Goal: Task Accomplishment & Management: Use online tool/utility

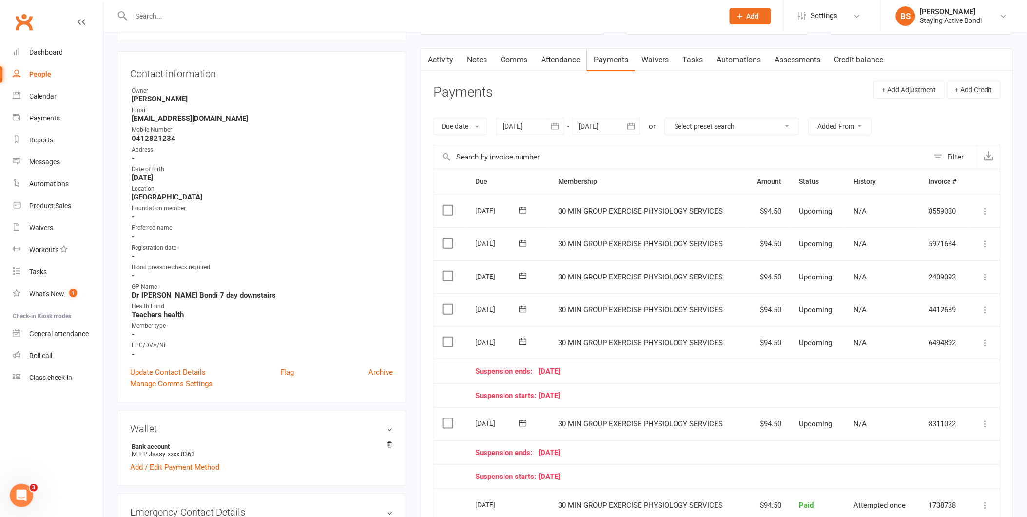
scroll to position [65, 0]
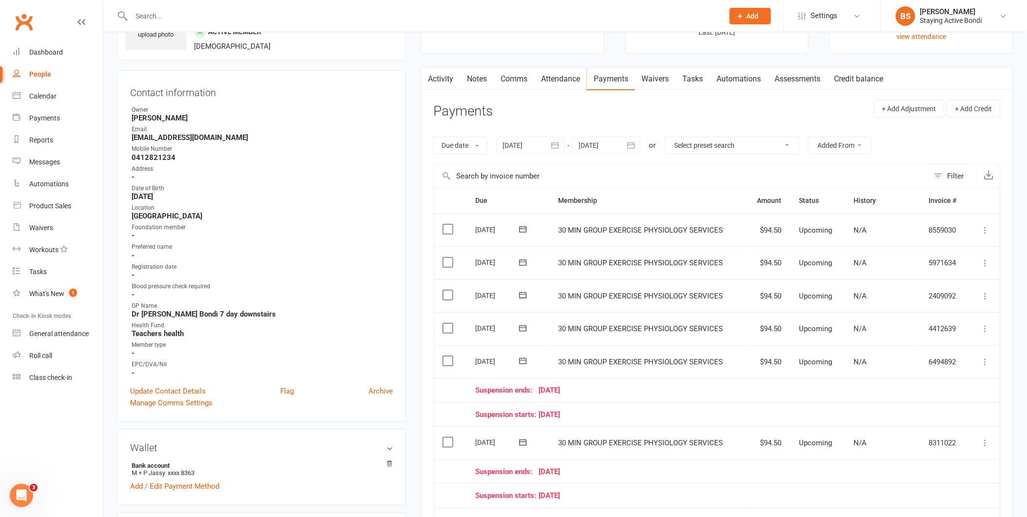
click at [555, 81] on link "Attendance" at bounding box center [560, 79] width 53 height 22
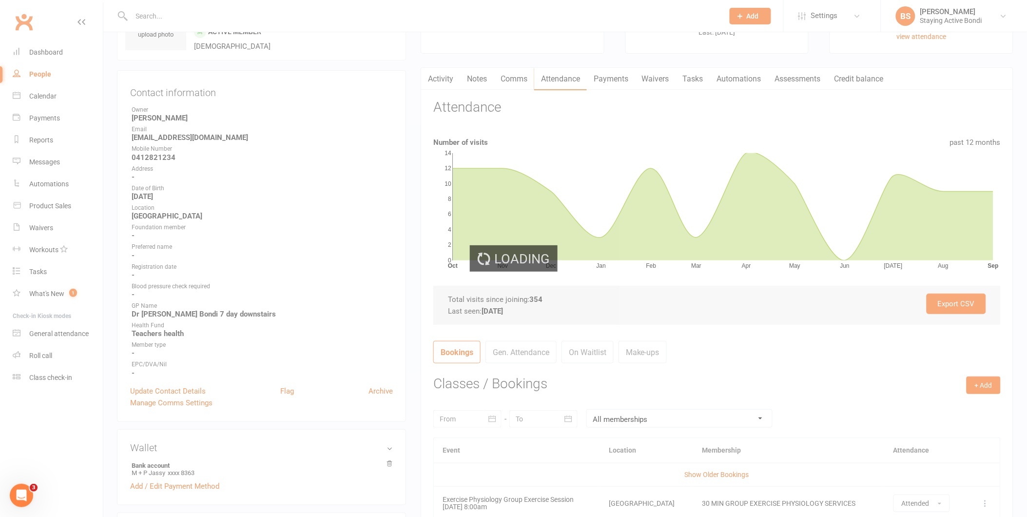
click at [612, 80] on div "Loading" at bounding box center [513, 258] width 1027 height 517
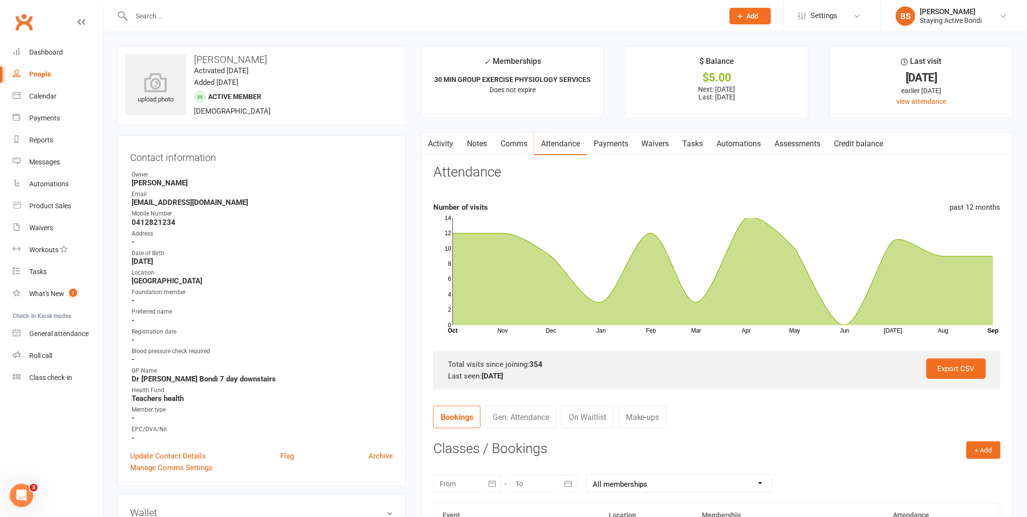
click at [622, 146] on link "Payments" at bounding box center [611, 144] width 48 height 22
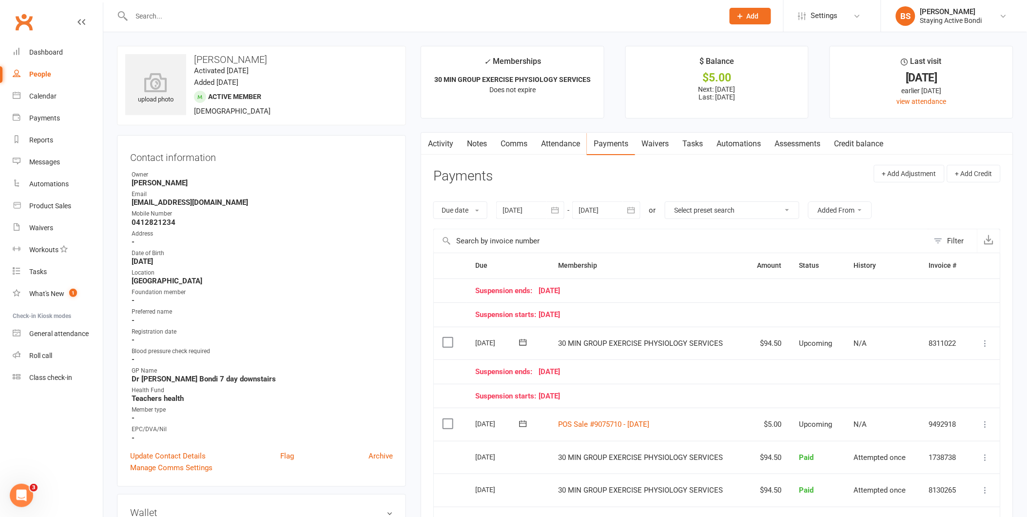
click at [494, 13] on input "text" at bounding box center [423, 16] width 588 height 14
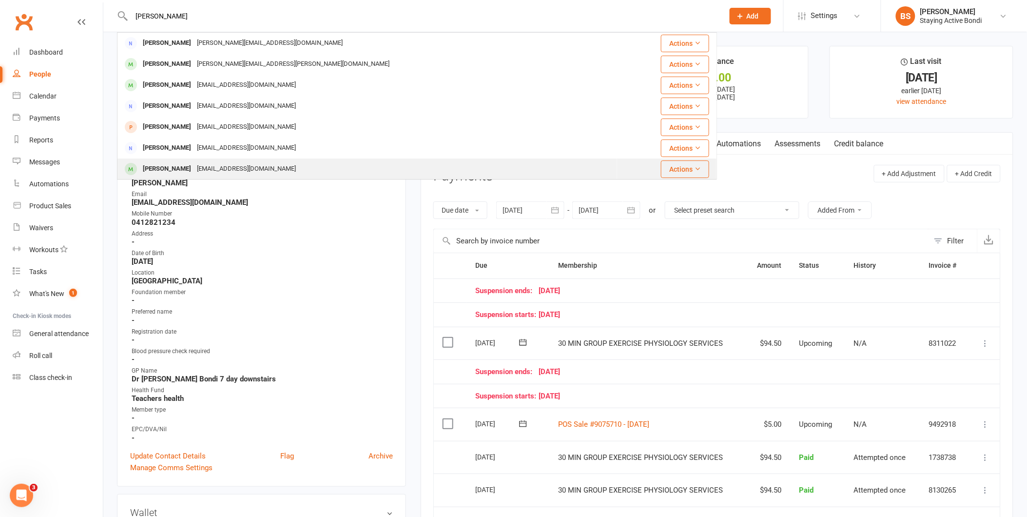
type input "michael"
click at [232, 163] on div "mjassy@jassylawyers.com.au" at bounding box center [246, 169] width 105 height 14
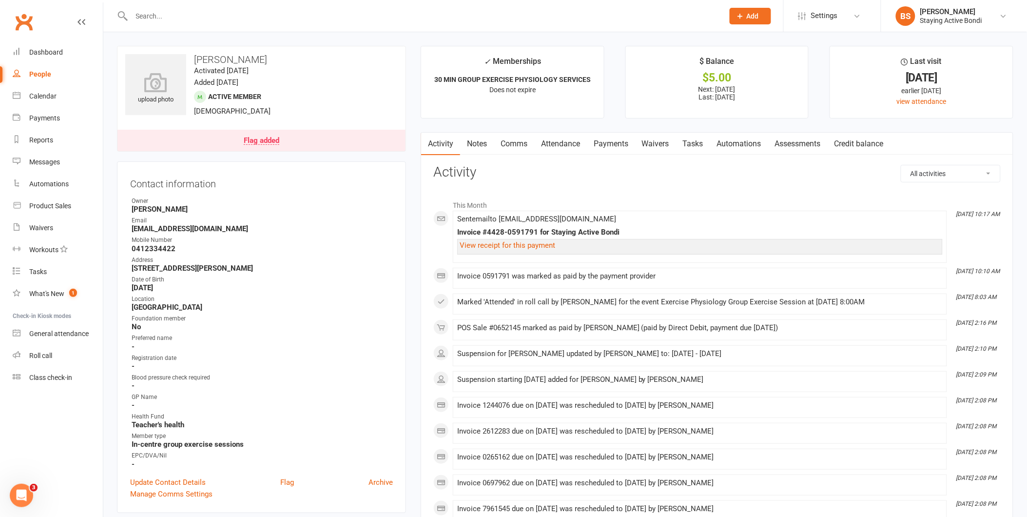
click at [608, 142] on link "Payments" at bounding box center [611, 144] width 48 height 22
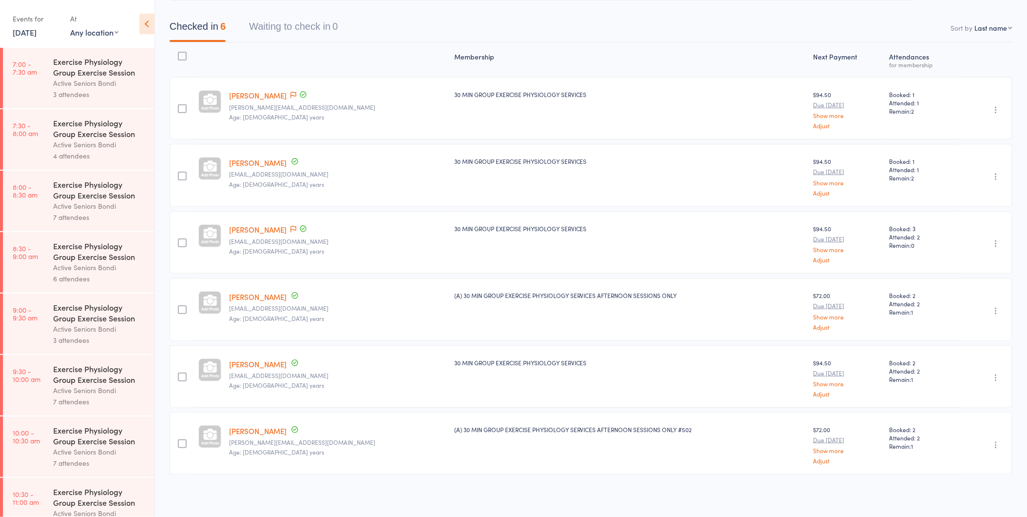
scroll to position [455, 0]
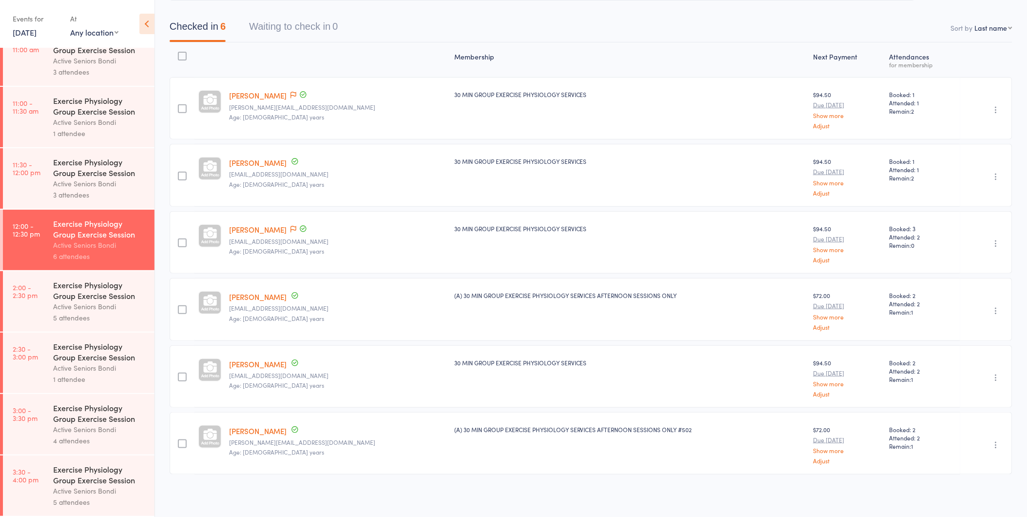
click at [84, 295] on div "Exercise Physiology Group Exercise Session" at bounding box center [99, 289] width 93 height 21
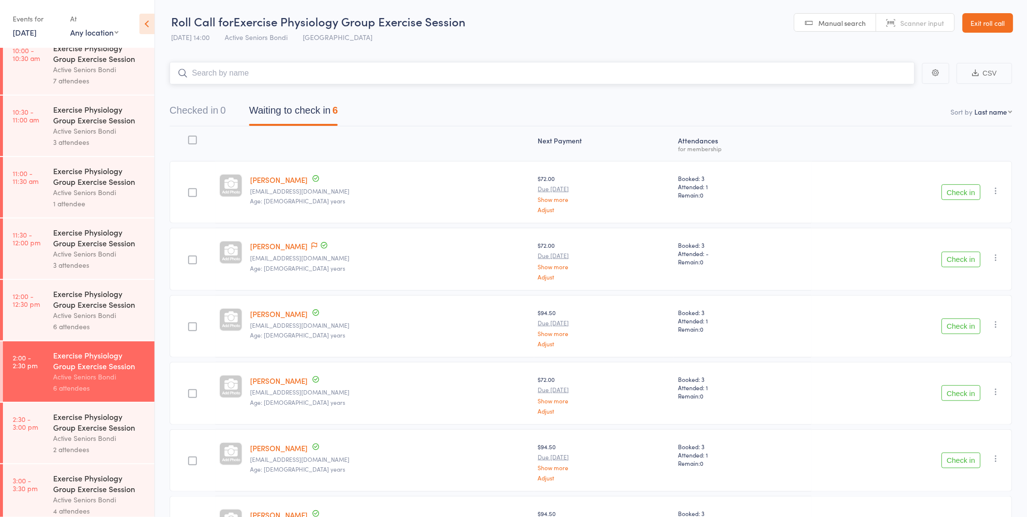
scroll to position [455, 0]
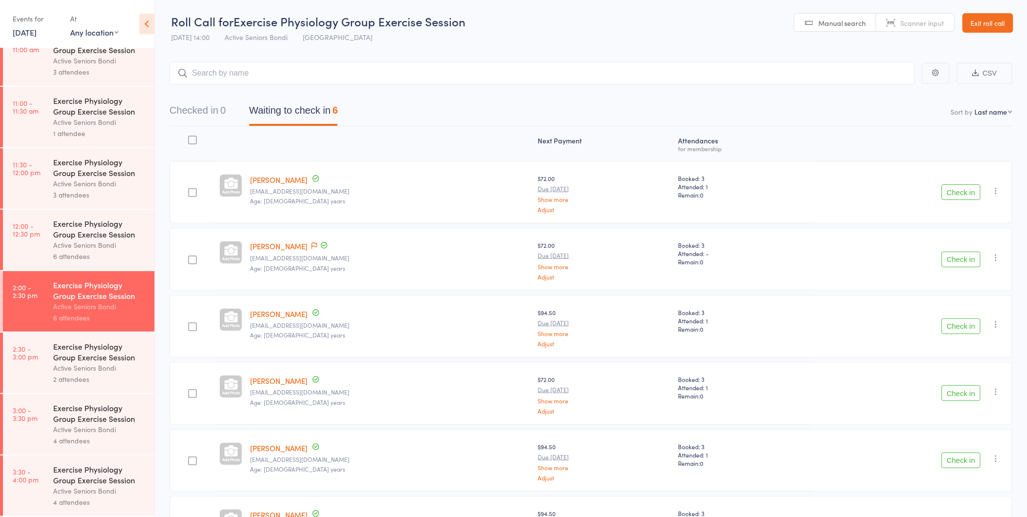
click at [100, 373] on div "2 attendees" at bounding box center [99, 378] width 93 height 11
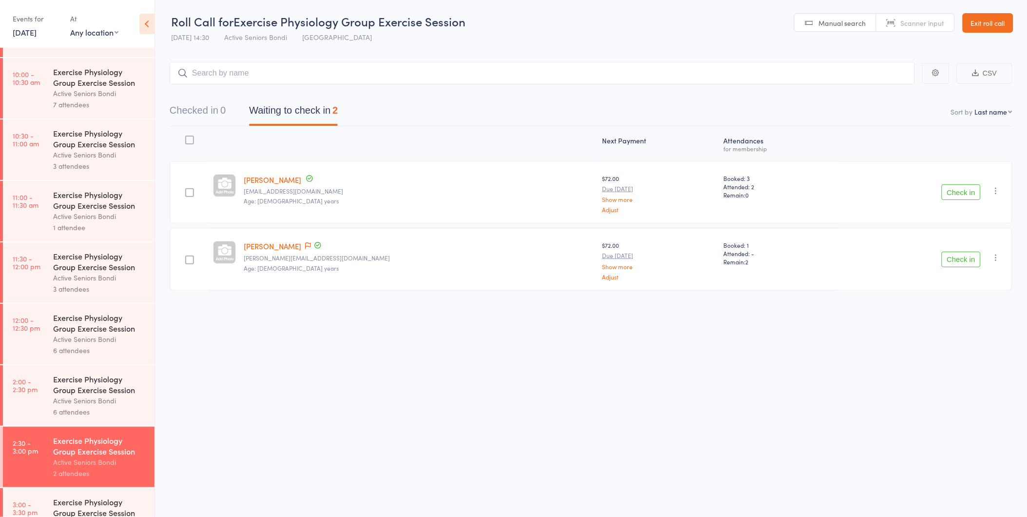
scroll to position [361, 0]
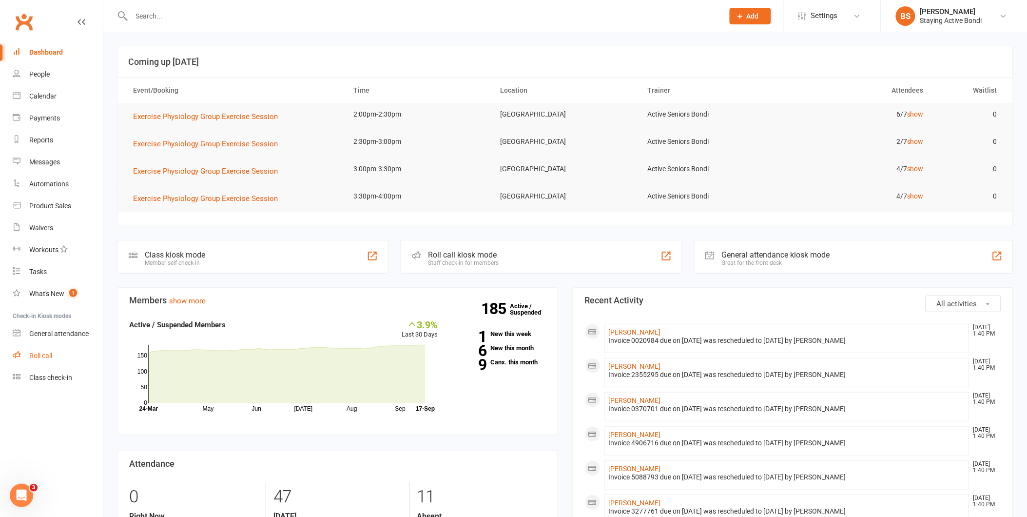
click at [40, 351] on div "Roll call" at bounding box center [40, 355] width 23 height 8
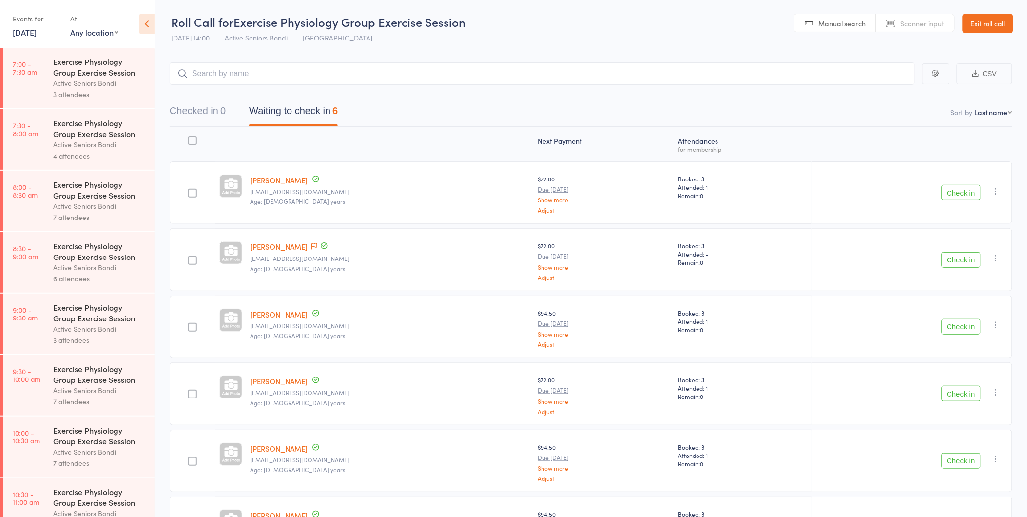
click at [115, 76] on div "Exercise Physiology Group Exercise Session" at bounding box center [99, 66] width 93 height 21
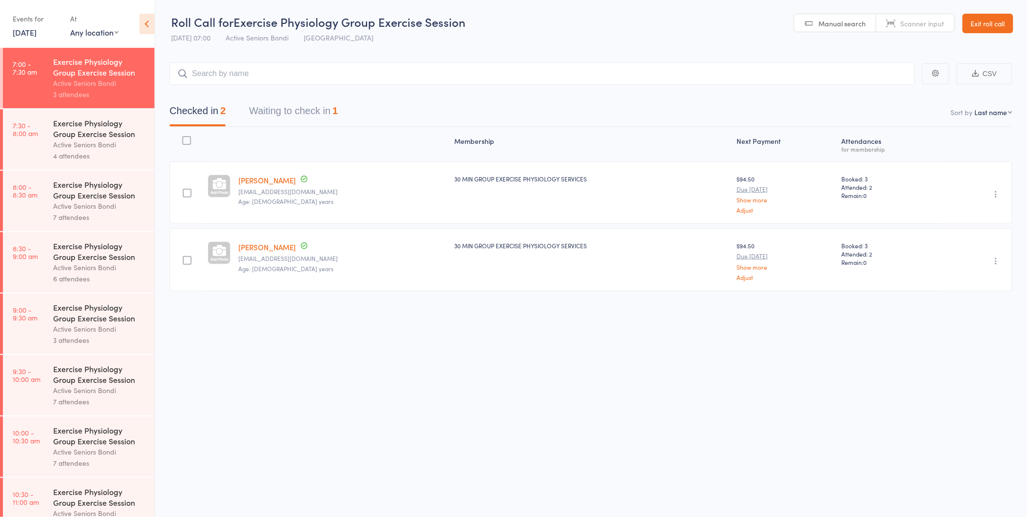
click at [97, 135] on div "Exercise Physiology Group Exercise Session" at bounding box center [99, 127] width 93 height 21
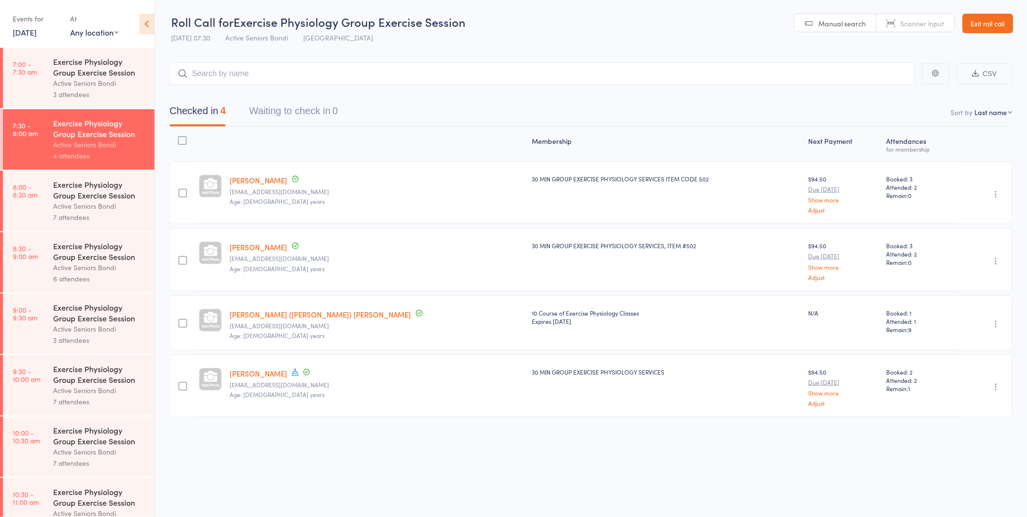
click at [90, 196] on div "Exercise Physiology Group Exercise Session" at bounding box center [99, 189] width 93 height 21
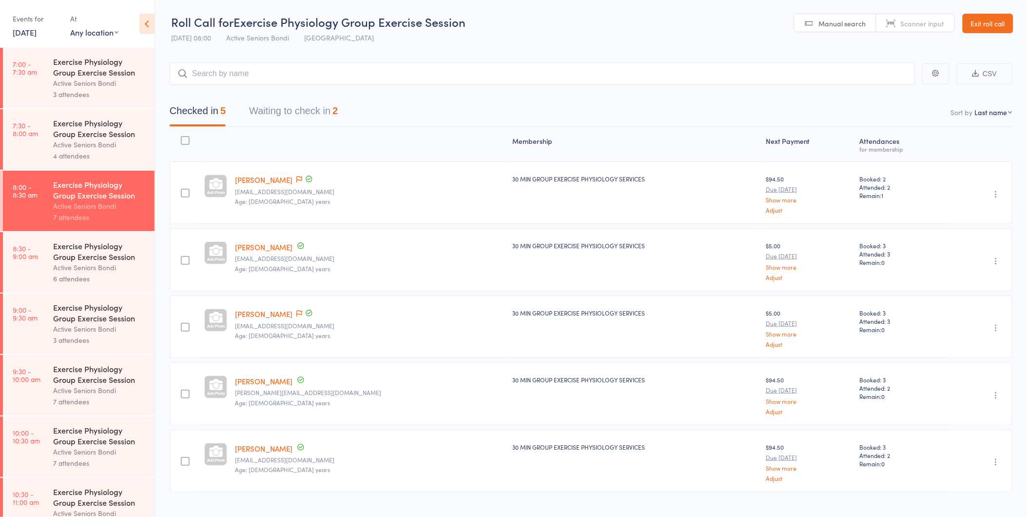
click at [287, 110] on button "Waiting to check in 2" at bounding box center [293, 113] width 89 height 26
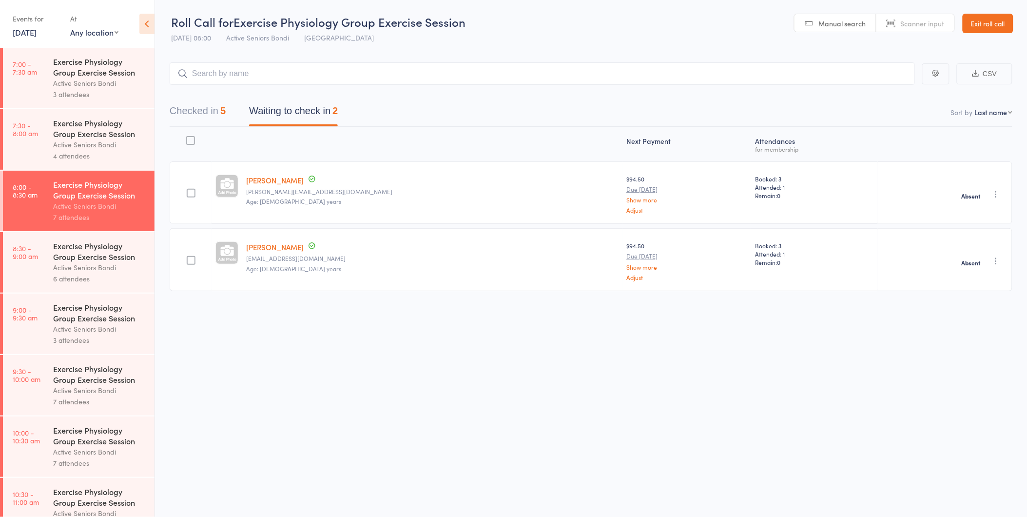
click at [54, 270] on div "Active Seniors Bondi" at bounding box center [99, 267] width 93 height 11
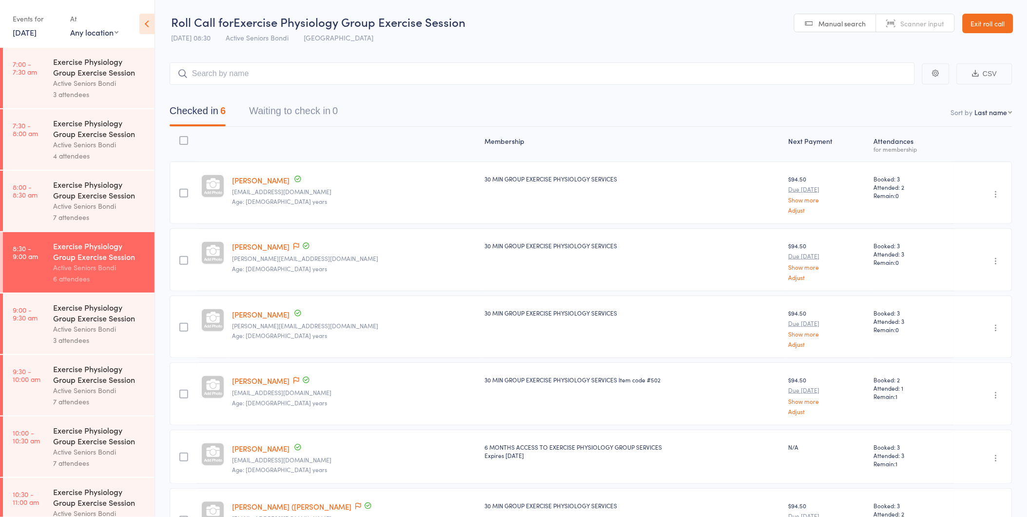
click at [64, 320] on div "Exercise Physiology Group Exercise Session" at bounding box center [99, 312] width 93 height 21
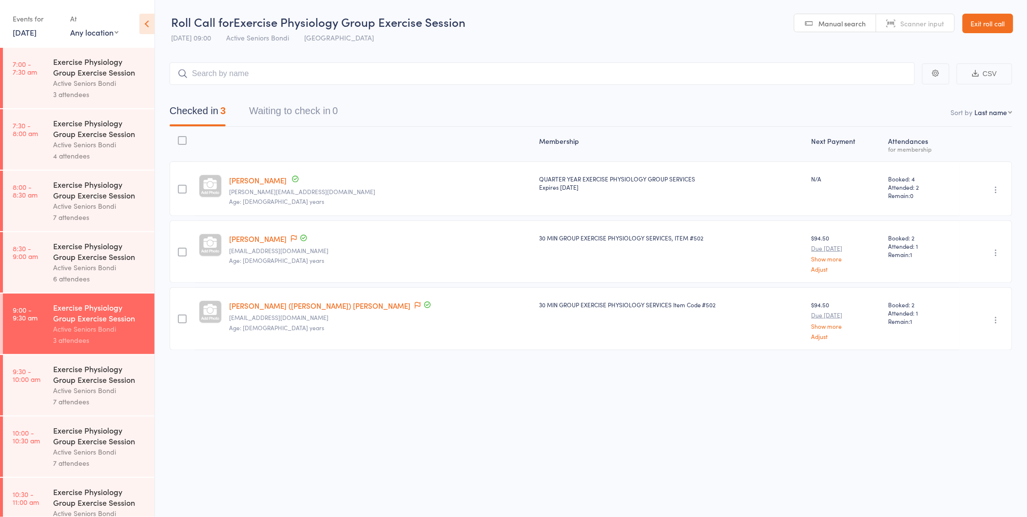
click at [74, 386] on div "Active Seniors Bondi" at bounding box center [99, 390] width 93 height 11
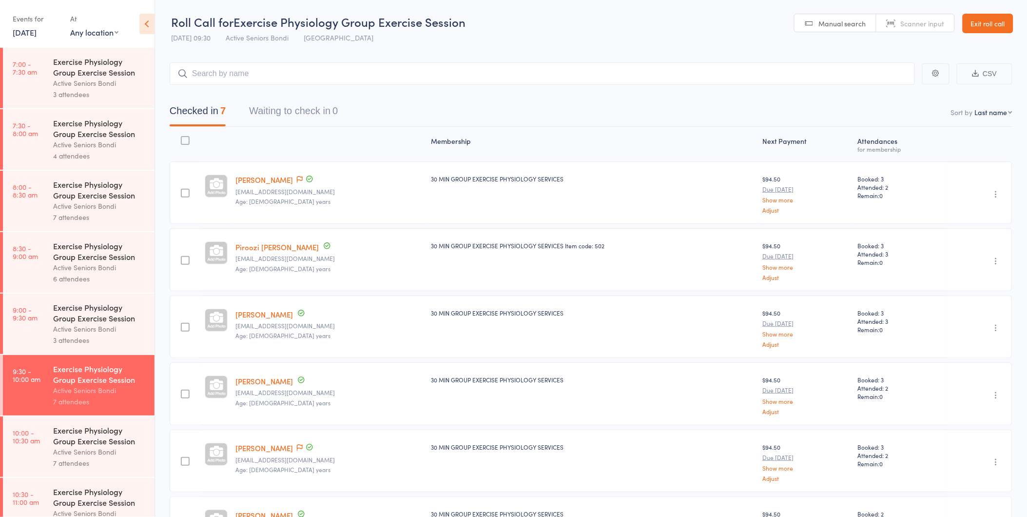
click at [76, 443] on div "Exercise Physiology Group Exercise Session" at bounding box center [99, 435] width 93 height 21
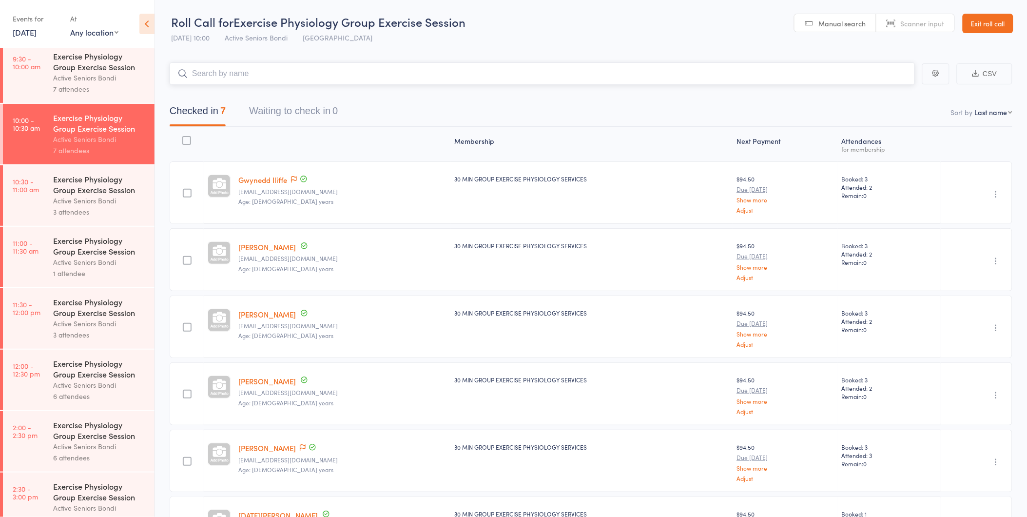
scroll to position [320, 0]
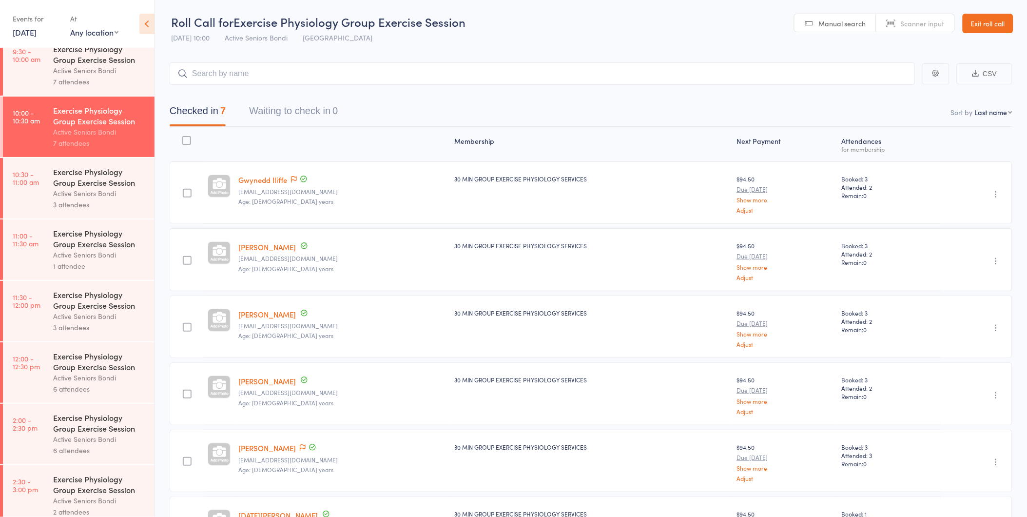
click at [103, 195] on div "Active Seniors Bondi" at bounding box center [99, 193] width 93 height 11
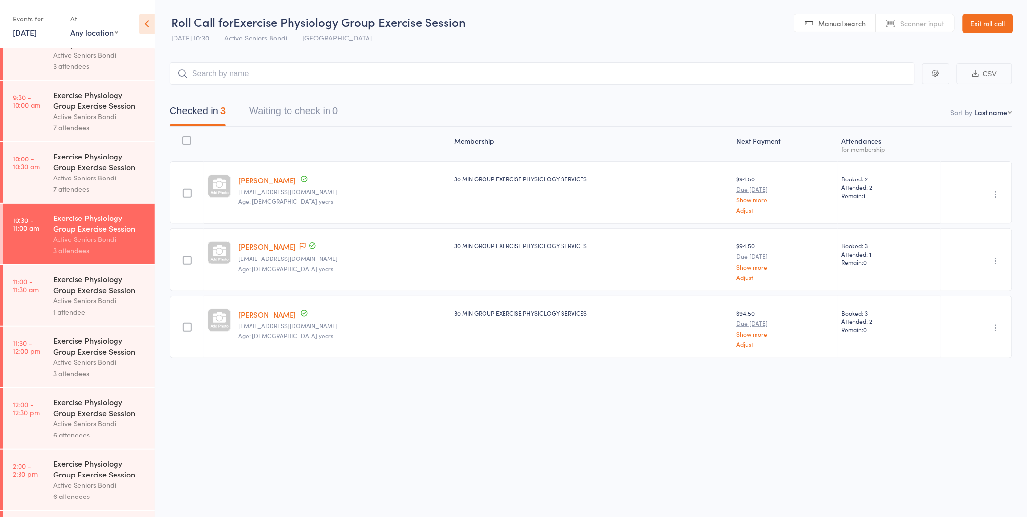
scroll to position [398, 0]
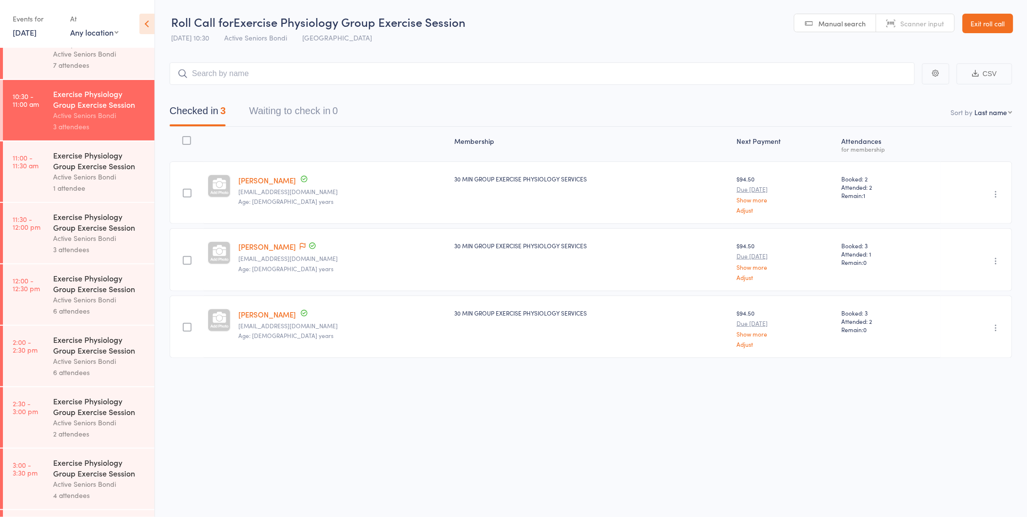
click at [85, 184] on div "1 attendee" at bounding box center [99, 187] width 93 height 11
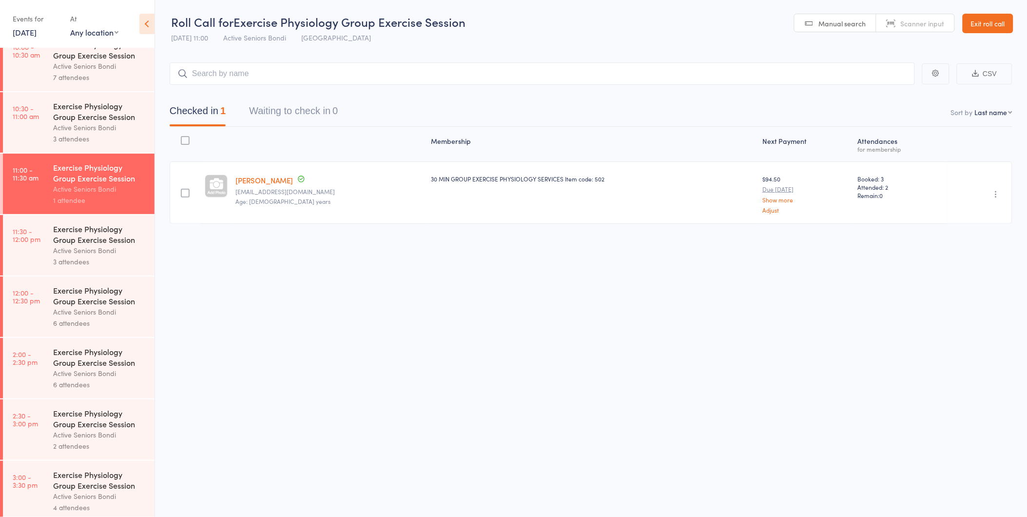
scroll to position [455, 0]
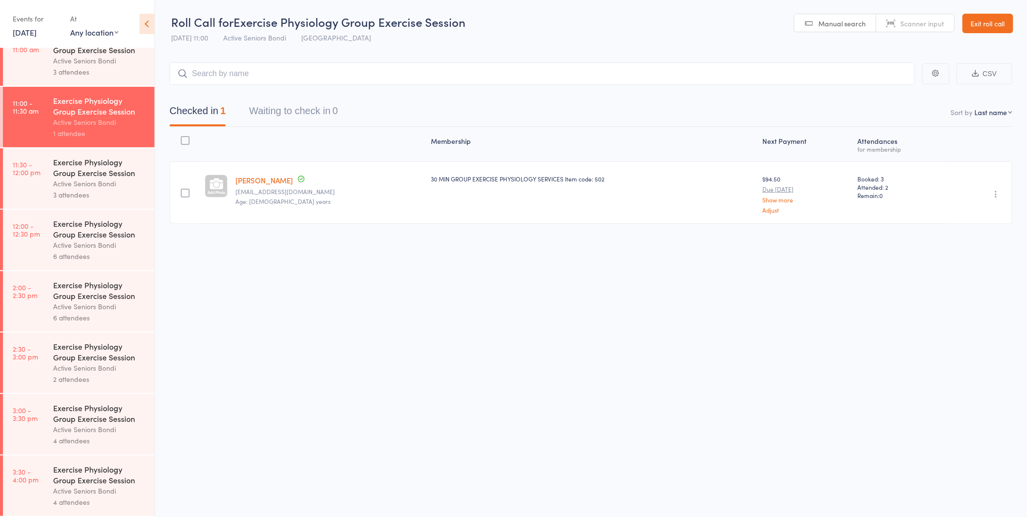
click at [63, 174] on div "Exercise Physiology Group Exercise Session" at bounding box center [99, 166] width 93 height 21
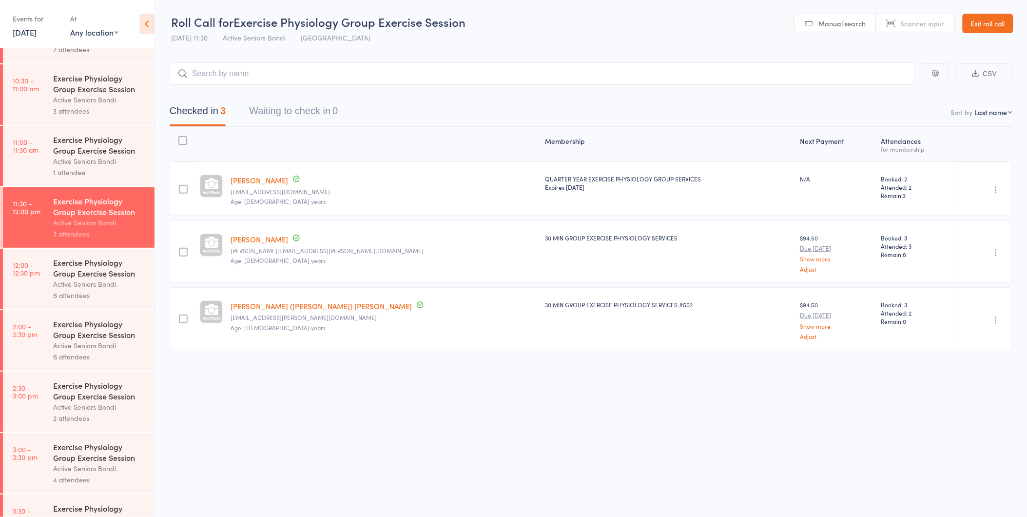
scroll to position [415, 0]
click at [91, 285] on div "Active Seniors Bondi" at bounding box center [99, 282] width 93 height 11
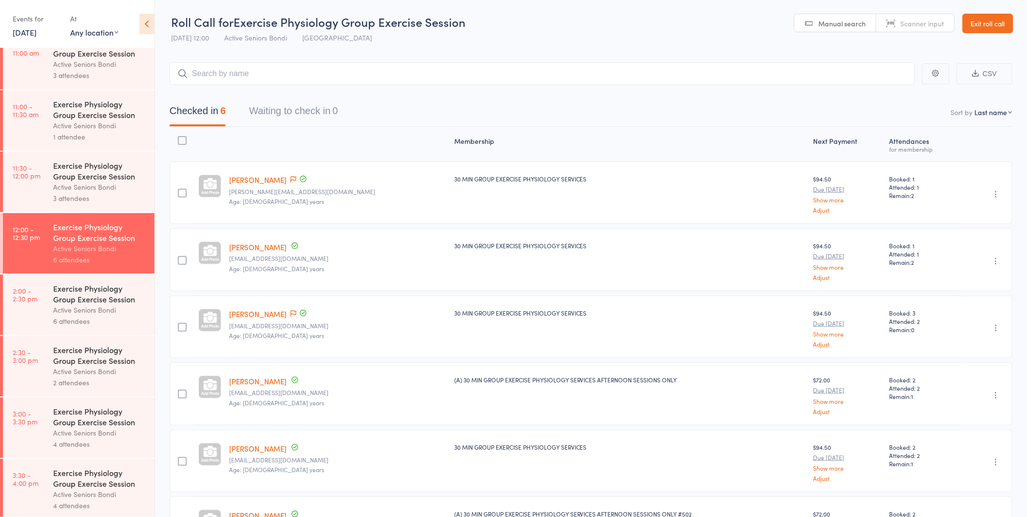
scroll to position [455, 0]
click at [76, 295] on div "Exercise Physiology Group Exercise Session" at bounding box center [99, 289] width 93 height 21
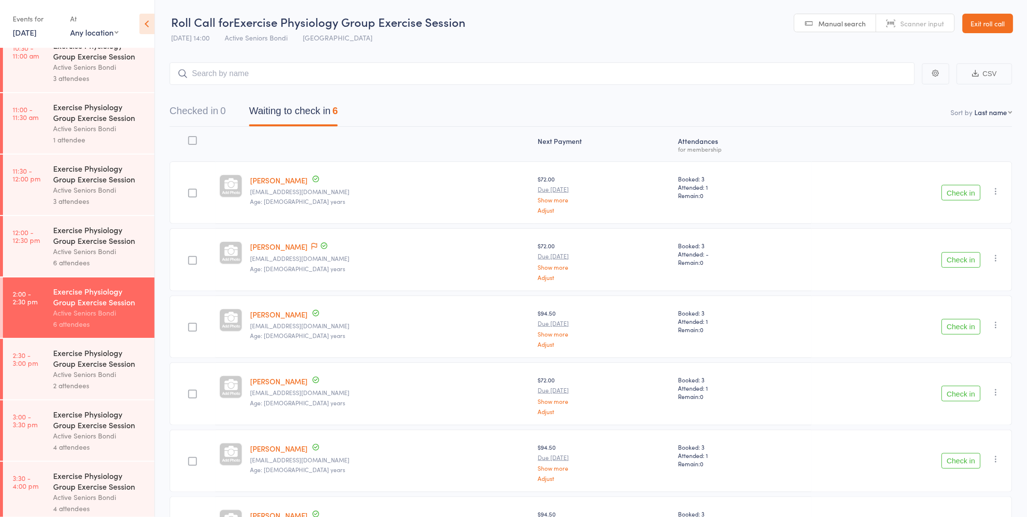
scroll to position [455, 0]
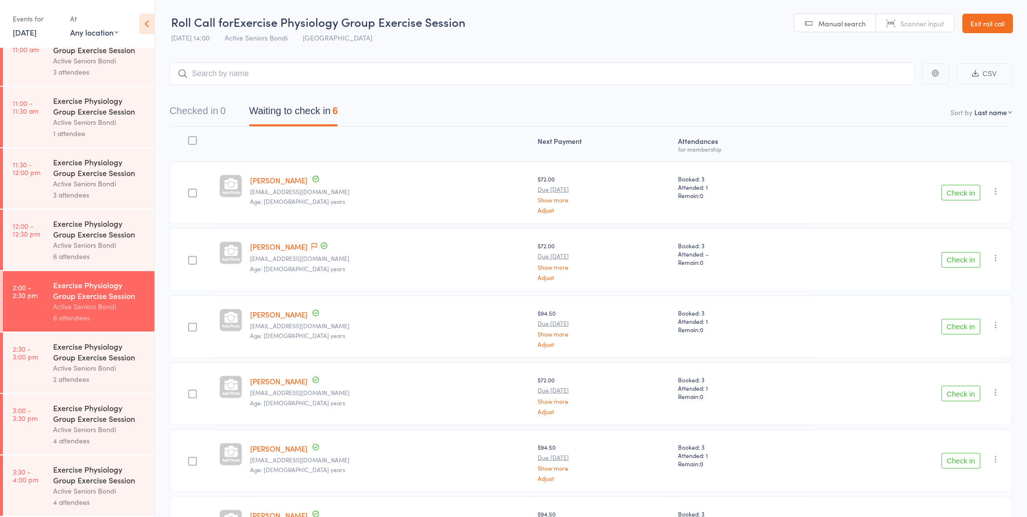
click at [103, 487] on div "Active Seniors Bondi" at bounding box center [99, 490] width 93 height 11
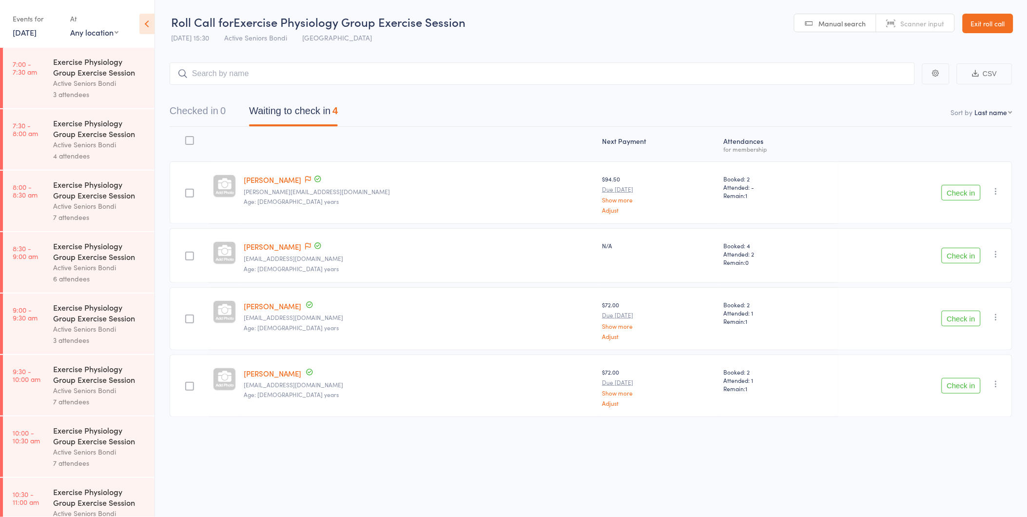
click at [996, 252] on icon "button" at bounding box center [996, 254] width 10 height 10
click at [968, 337] on li "Remove" at bounding box center [961, 338] width 80 height 13
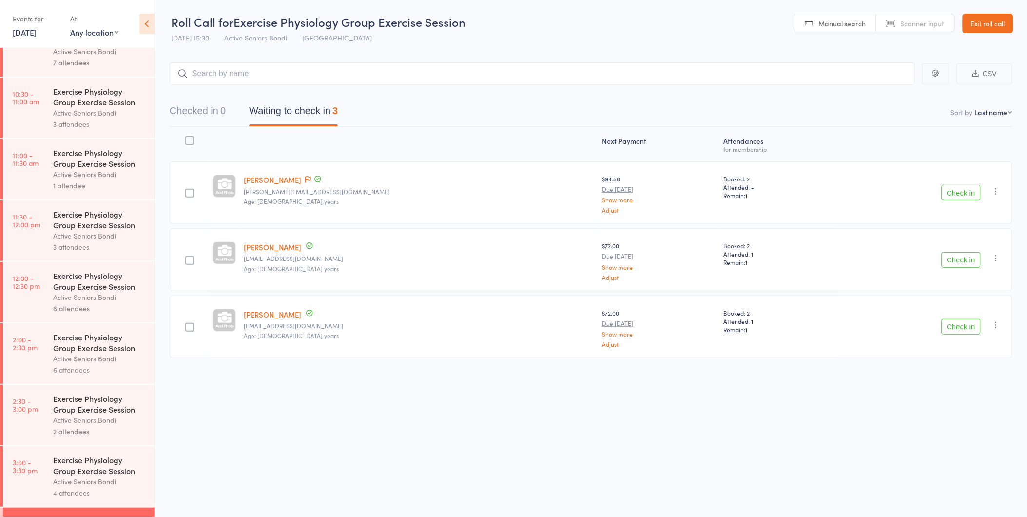
scroll to position [455, 0]
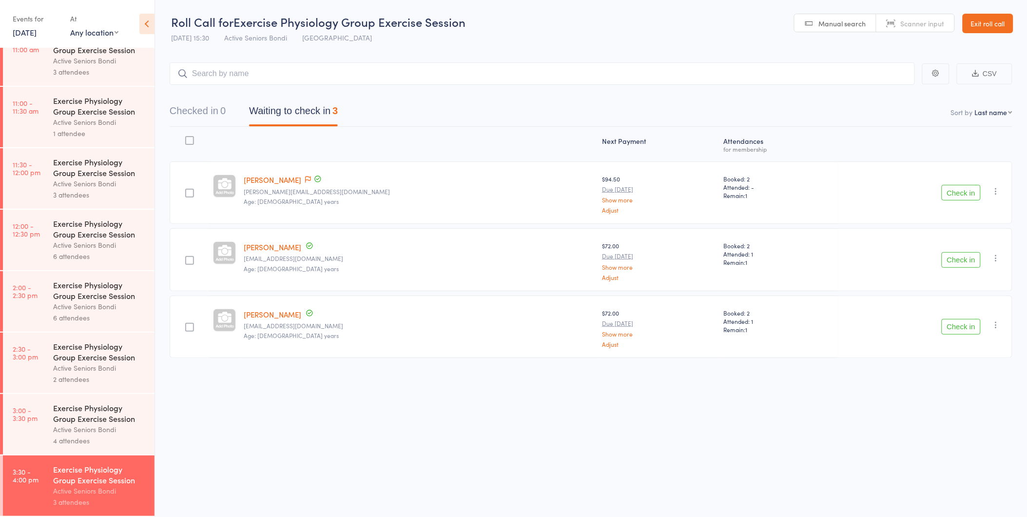
click at [82, 368] on div "Active Seniors Bondi" at bounding box center [99, 367] width 93 height 11
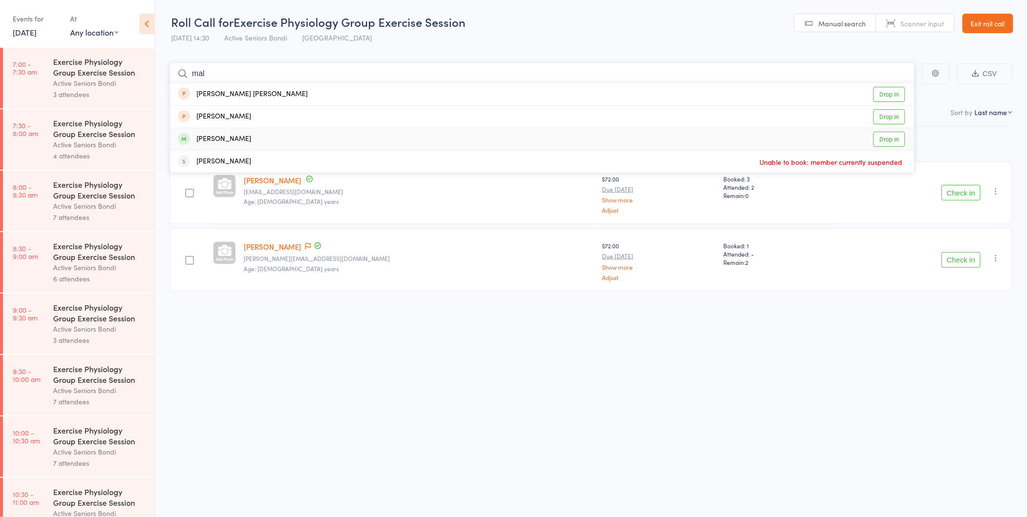
type input "mal"
click at [886, 140] on link "Drop in" at bounding box center [889, 139] width 32 height 15
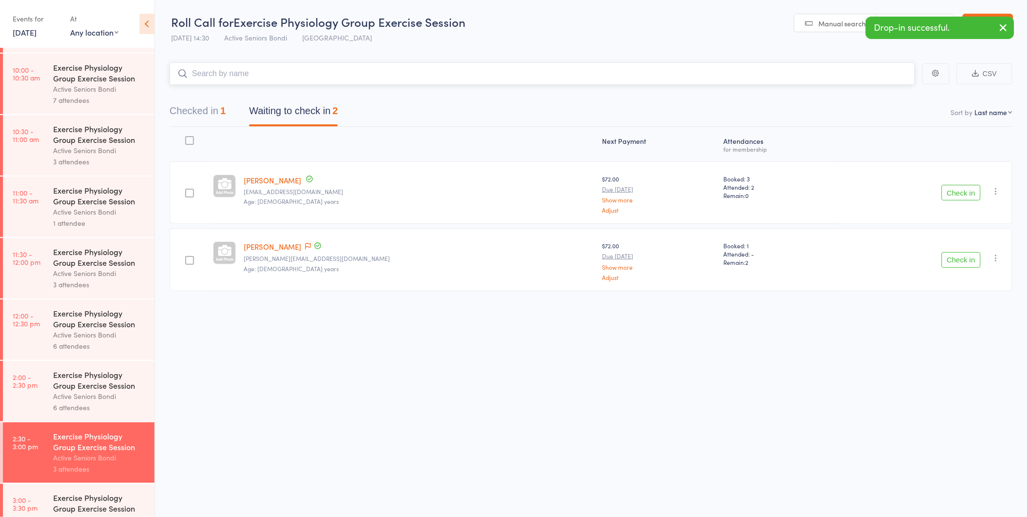
scroll to position [455, 0]
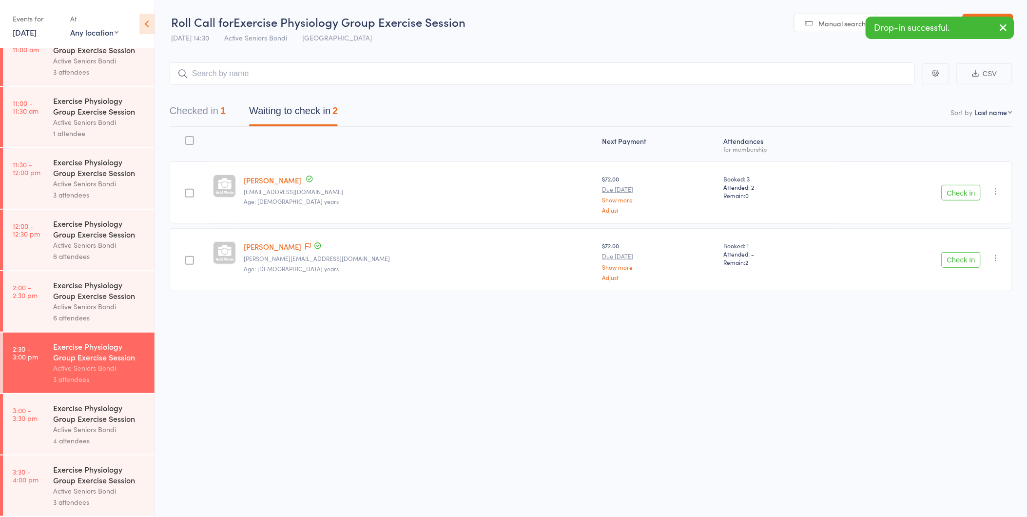
click at [109, 312] on div "6 attendees" at bounding box center [99, 317] width 93 height 11
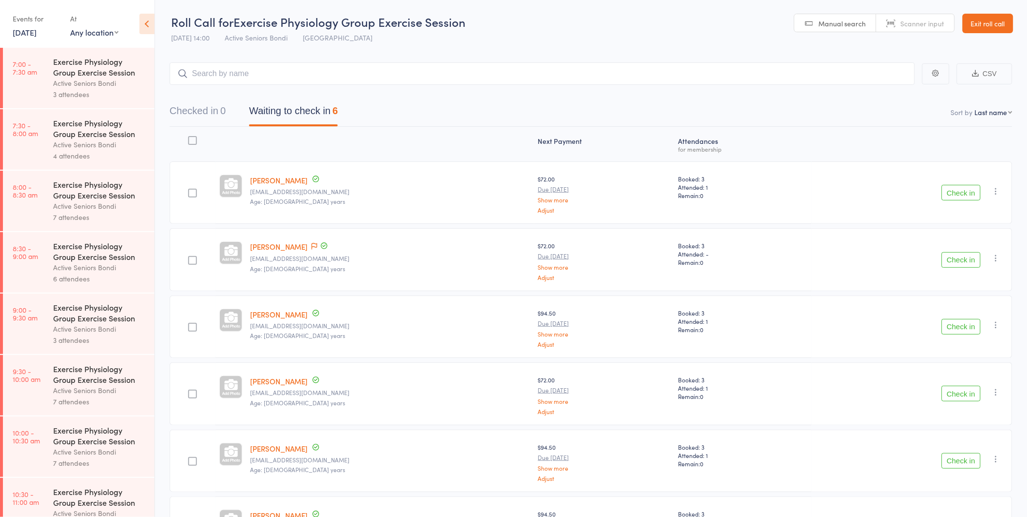
click at [958, 189] on button "Check in" at bounding box center [961, 193] width 39 height 16
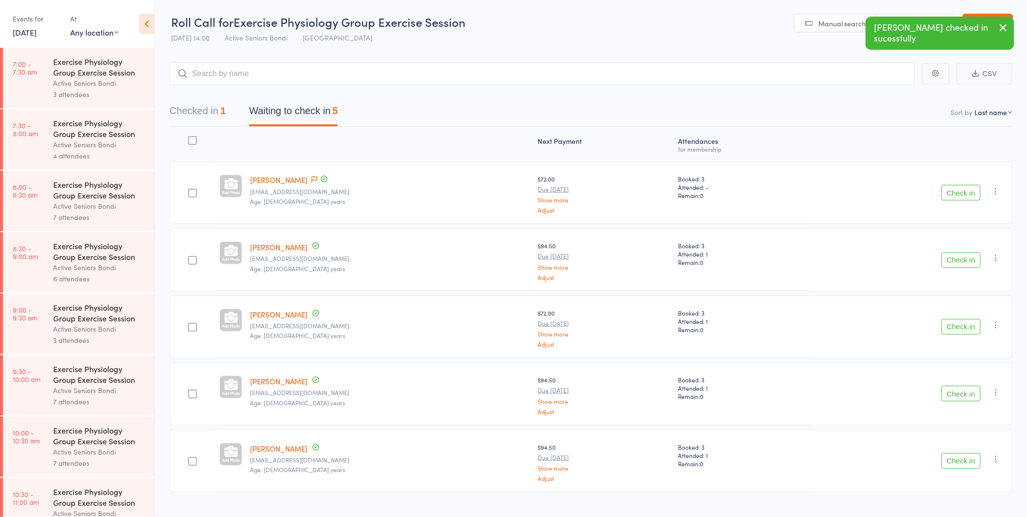
click at [958, 189] on button "Check in" at bounding box center [961, 193] width 39 height 16
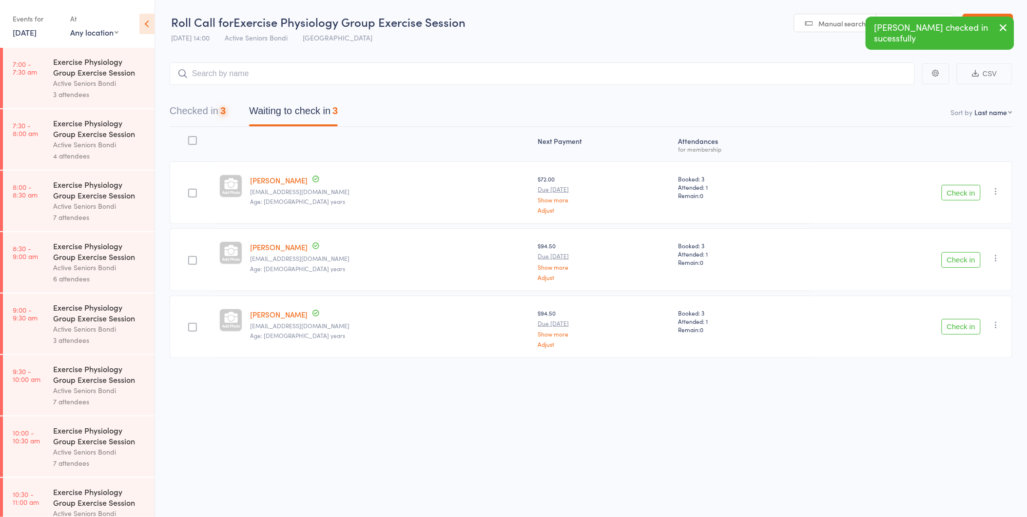
click at [958, 189] on button "Check in" at bounding box center [961, 193] width 39 height 16
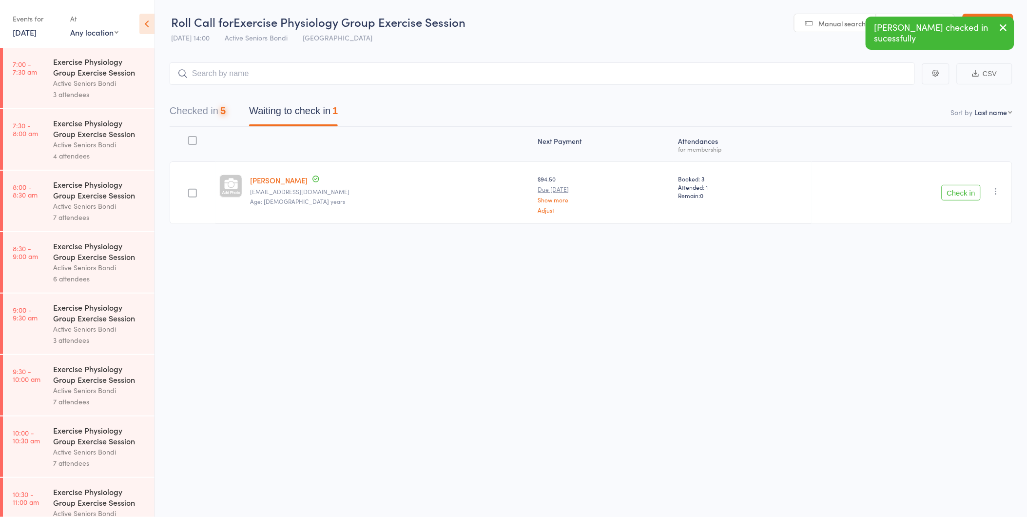
click at [958, 189] on button "Check in" at bounding box center [961, 193] width 39 height 16
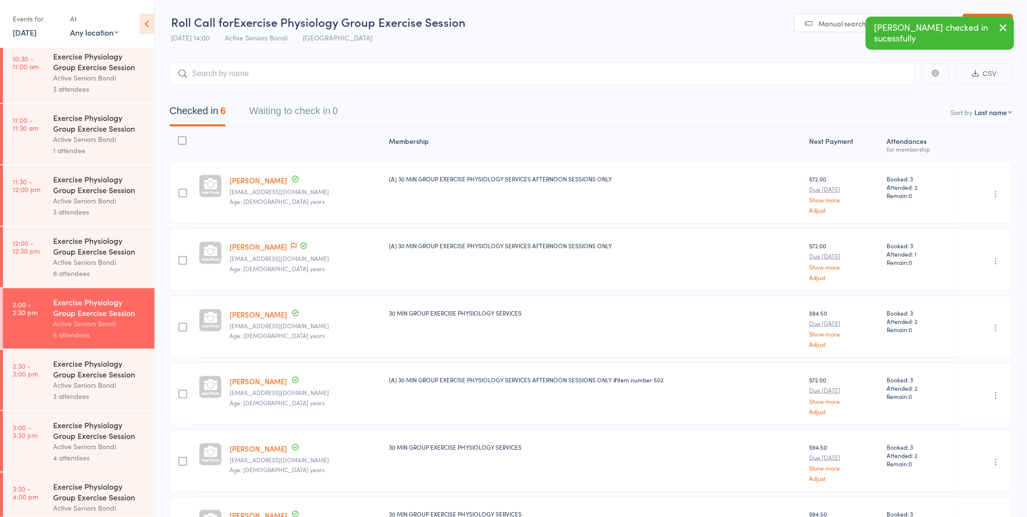
scroll to position [455, 0]
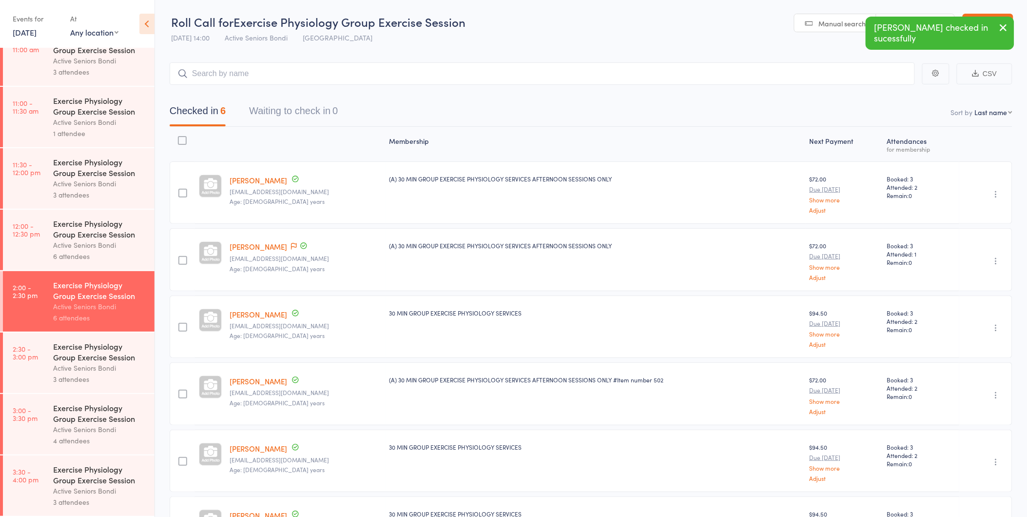
click at [35, 235] on time "12:00 - 12:30 pm" at bounding box center [26, 230] width 27 height 16
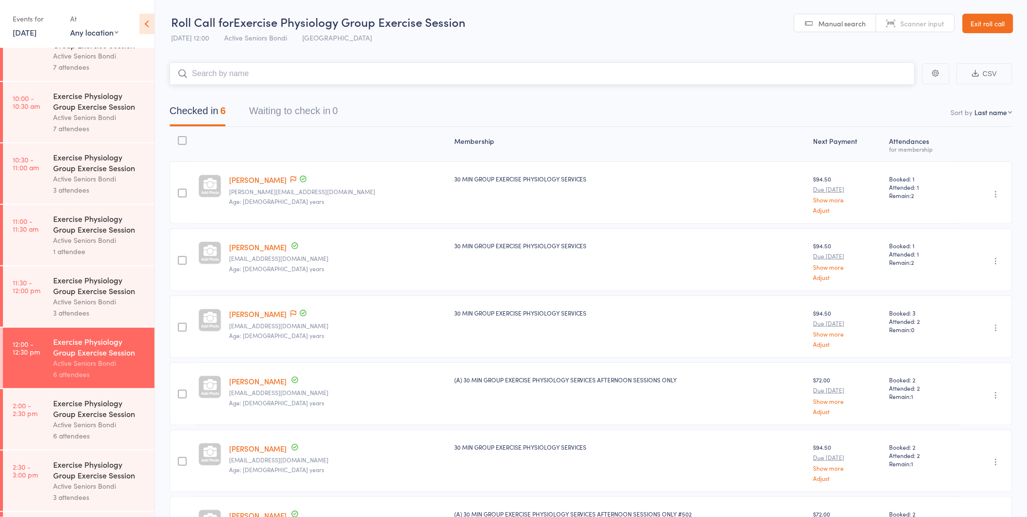
scroll to position [455, 0]
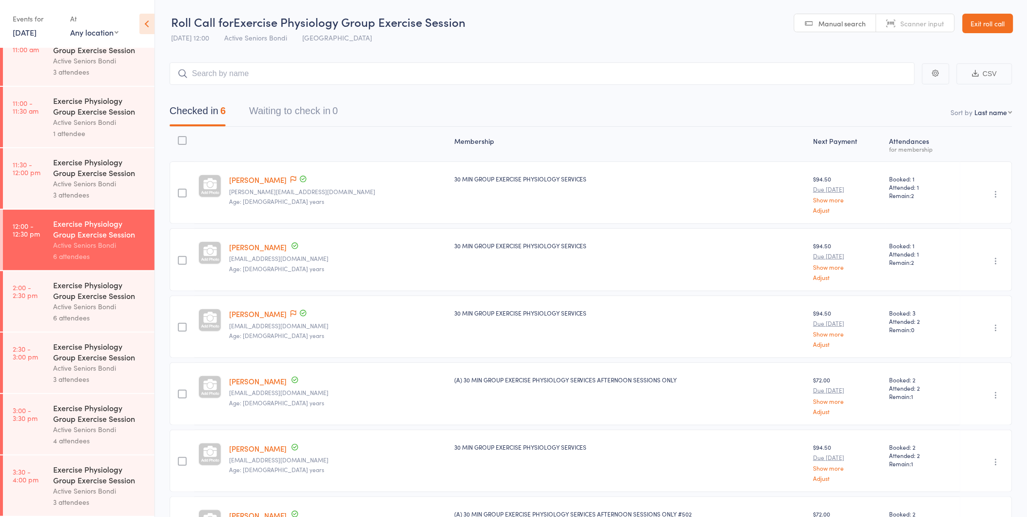
click at [75, 373] on div "3 attendees" at bounding box center [99, 378] width 93 height 11
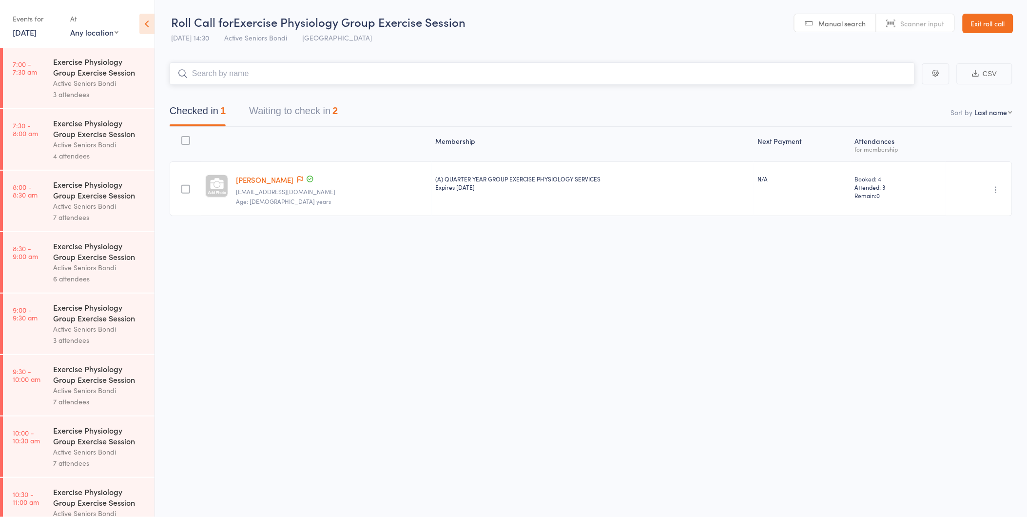
click at [296, 106] on button "Waiting to check in 2" at bounding box center [293, 113] width 89 height 26
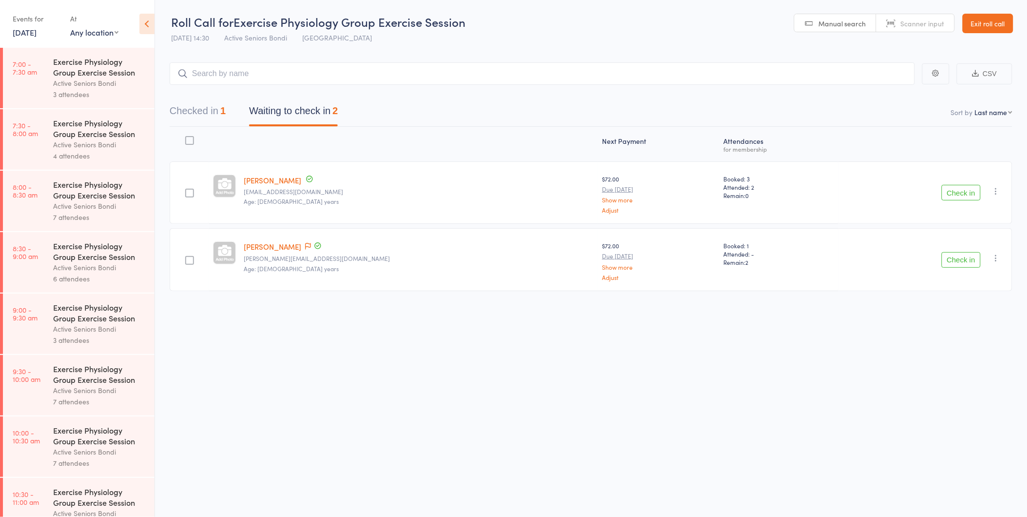
click at [963, 262] on button "Check in" at bounding box center [961, 260] width 39 height 16
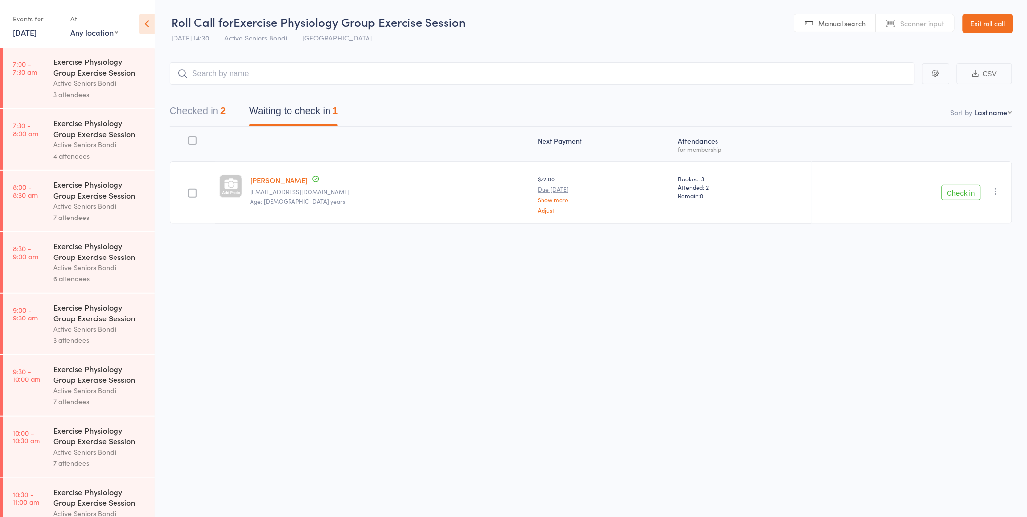
scroll to position [0, 0]
click at [961, 193] on button "Check in" at bounding box center [961, 192] width 39 height 16
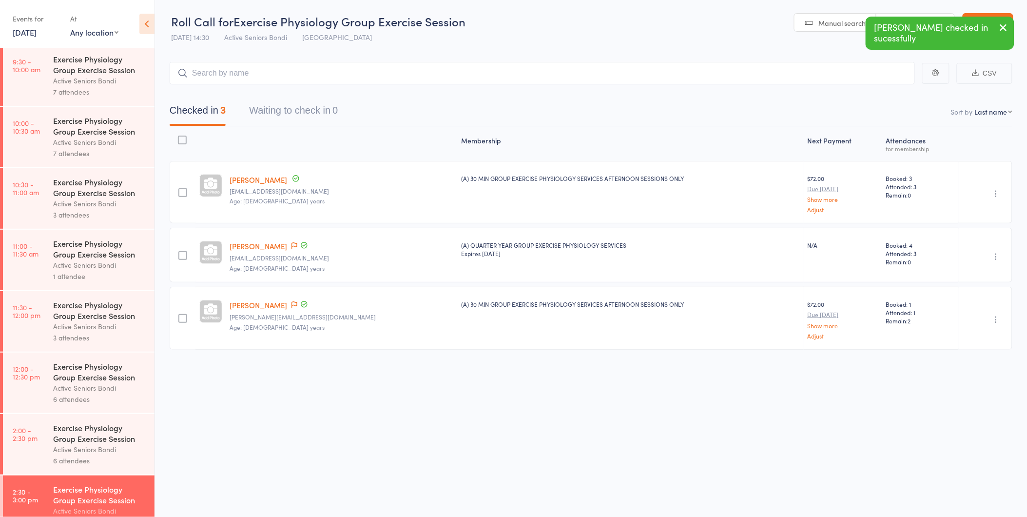
scroll to position [455, 0]
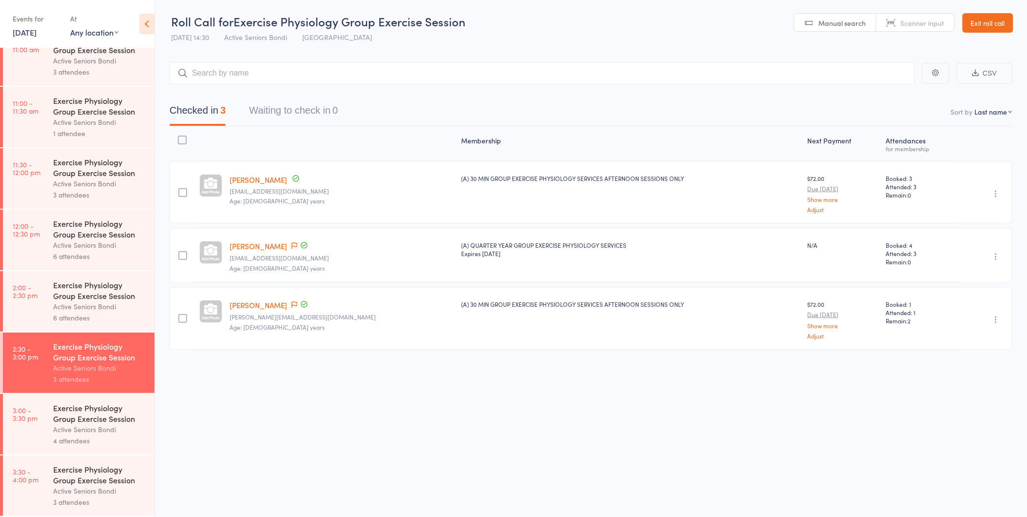
click at [88, 429] on div "Active Seniors Bondi" at bounding box center [99, 429] width 93 height 11
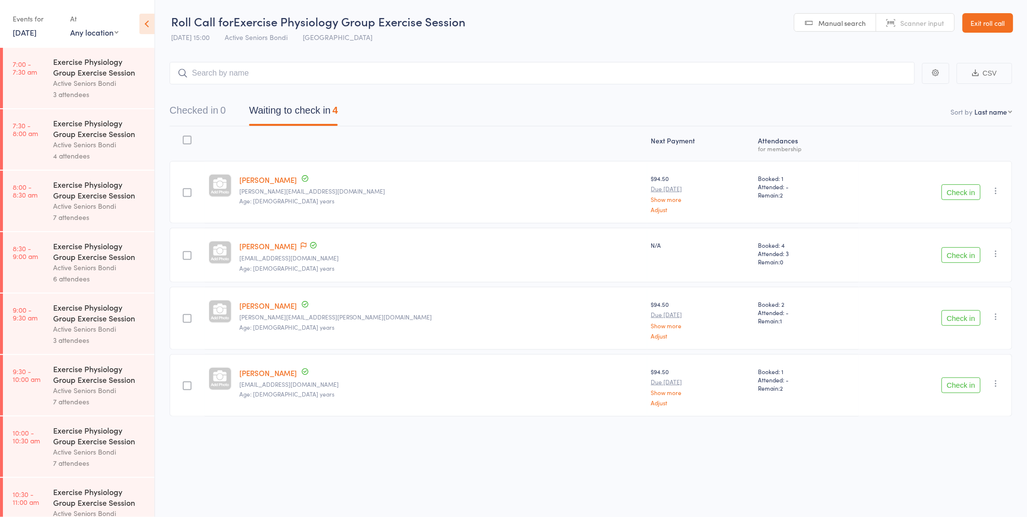
click at [961, 315] on button "Check in" at bounding box center [961, 318] width 39 height 16
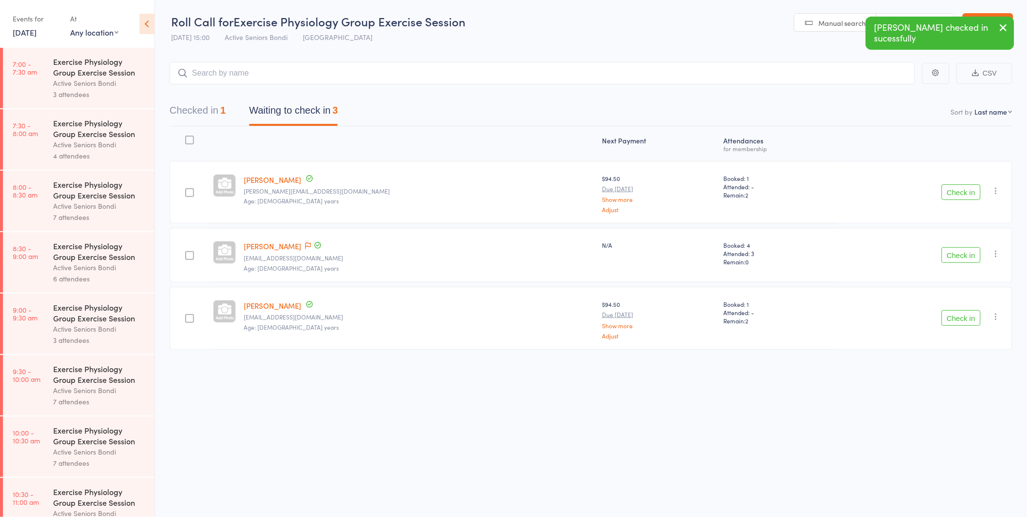
click at [960, 254] on button "Check in" at bounding box center [961, 255] width 39 height 16
click at [960, 194] on button "Check in" at bounding box center [961, 192] width 39 height 16
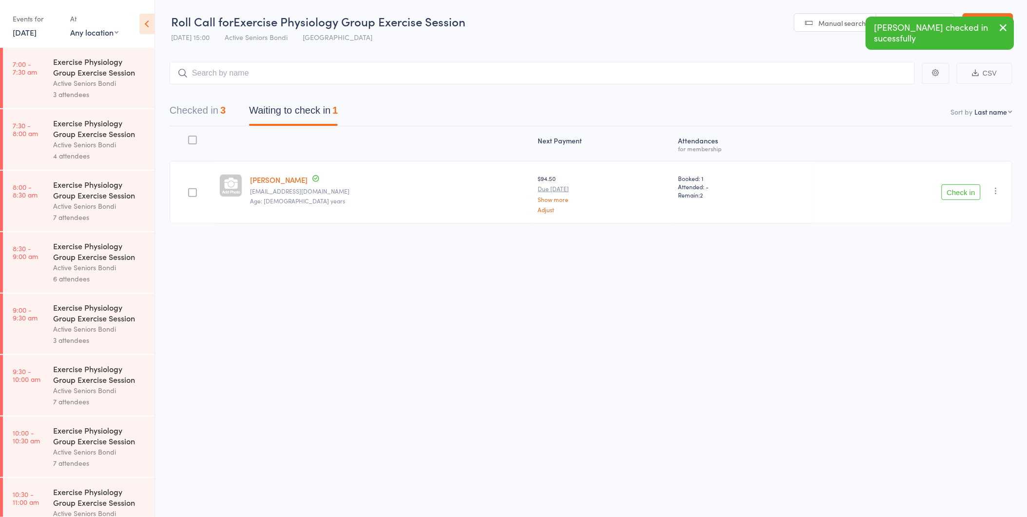
click at [959, 197] on button "Check in" at bounding box center [961, 192] width 39 height 16
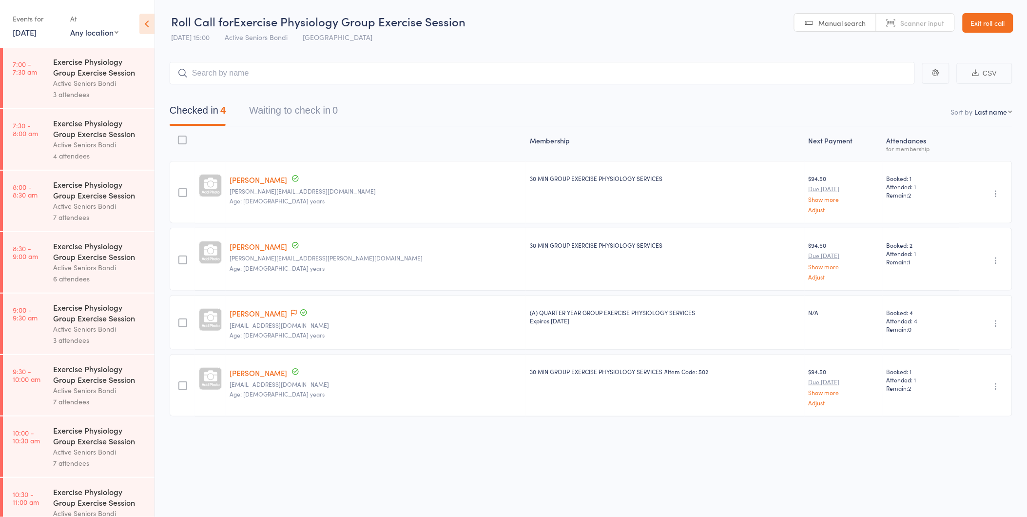
click at [976, 18] on link "Exit roll call" at bounding box center [988, 22] width 51 height 19
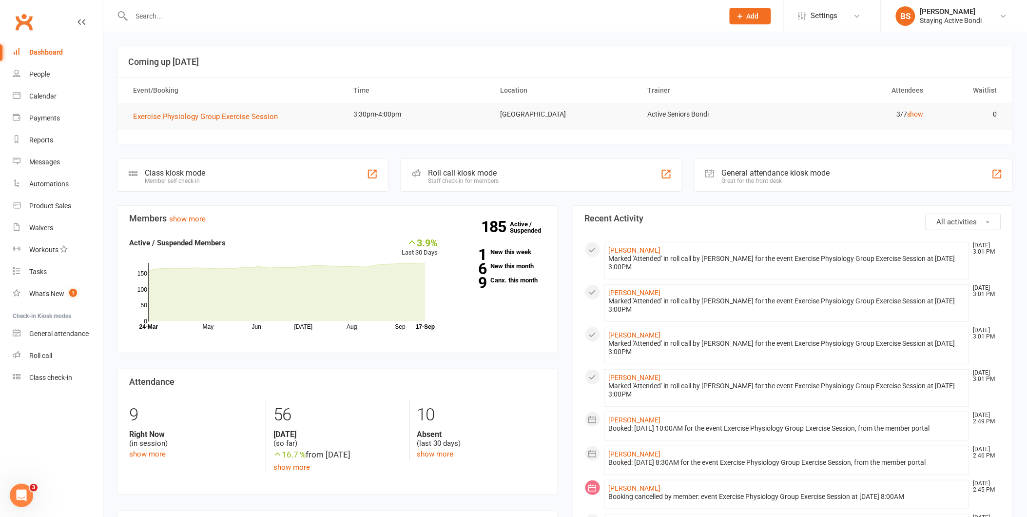
click at [144, 16] on input "text" at bounding box center [423, 16] width 588 height 14
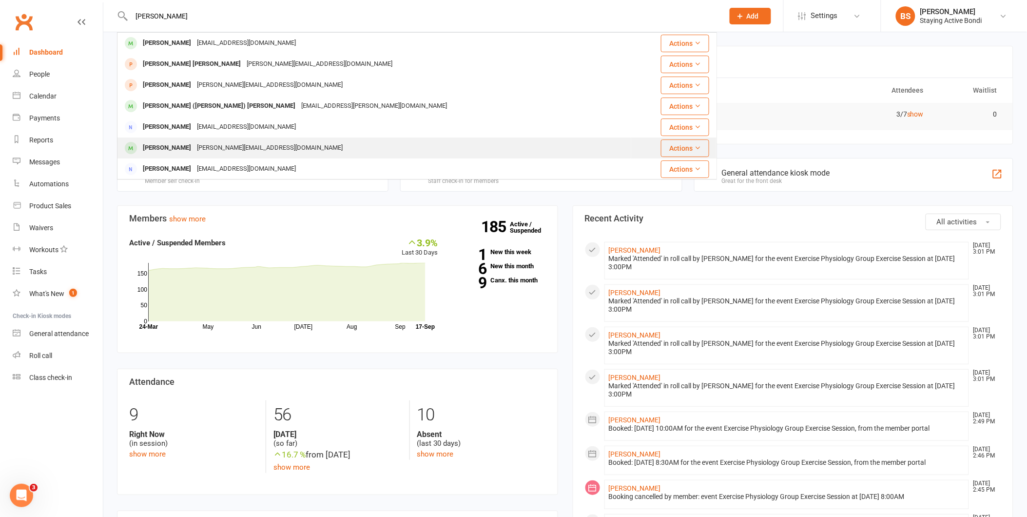
type input "[PERSON_NAME]"
click at [194, 148] on div "[PERSON_NAME][EMAIL_ADDRESS][DOMAIN_NAME]" at bounding box center [270, 148] width 152 height 14
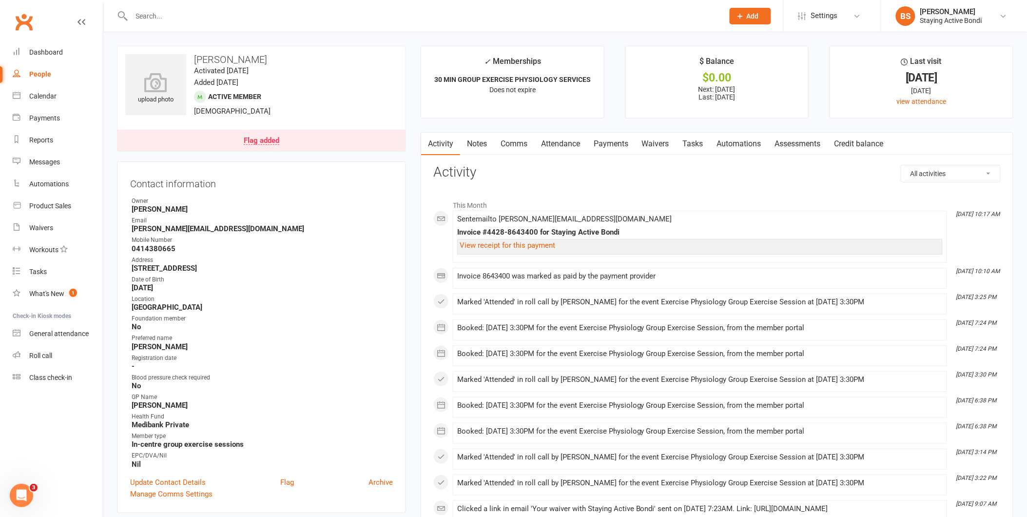
click at [603, 139] on link "Payments" at bounding box center [611, 144] width 48 height 22
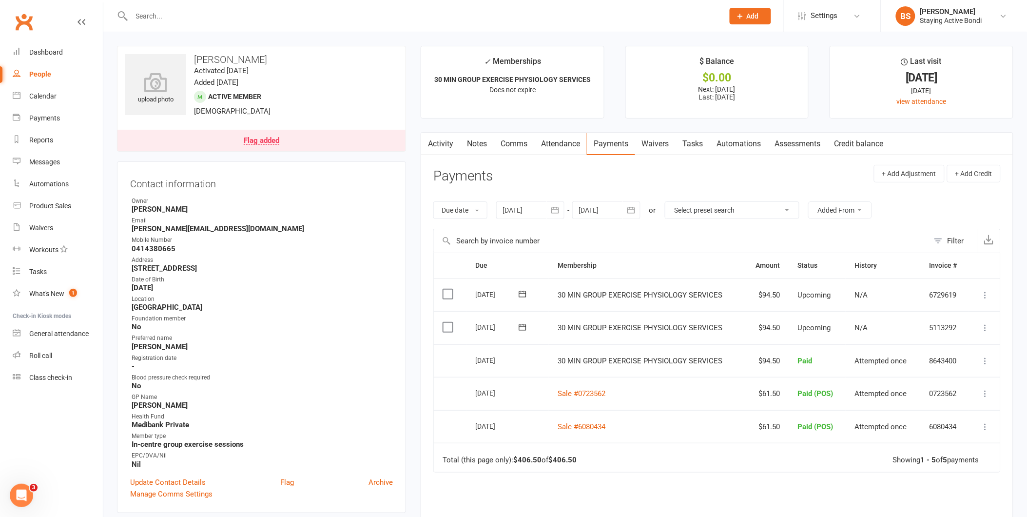
click at [985, 361] on icon at bounding box center [986, 361] width 10 height 10
click at [970, 398] on link "Re-send invoice receipt" at bounding box center [942, 398] width 97 height 19
click at [45, 352] on div "Roll call" at bounding box center [40, 355] width 23 height 8
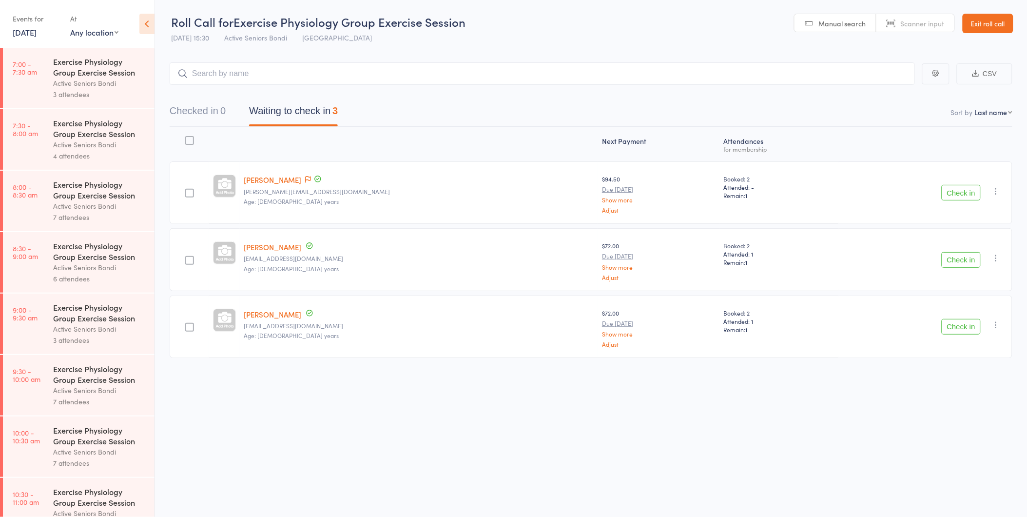
click at [967, 258] on button "Check in" at bounding box center [961, 260] width 39 height 16
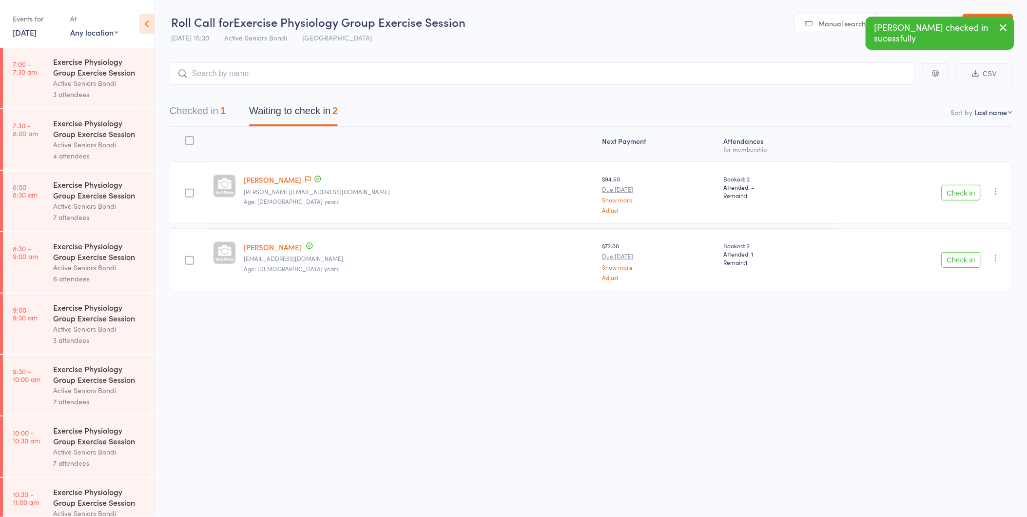
click at [967, 258] on button "Check in" at bounding box center [961, 260] width 39 height 16
click at [968, 194] on button "Check in" at bounding box center [961, 193] width 39 height 16
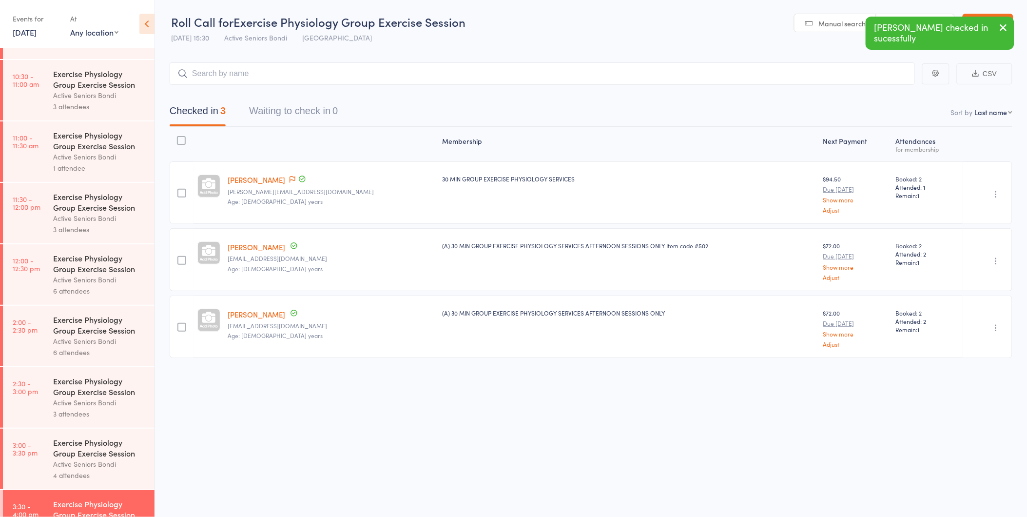
scroll to position [455, 0]
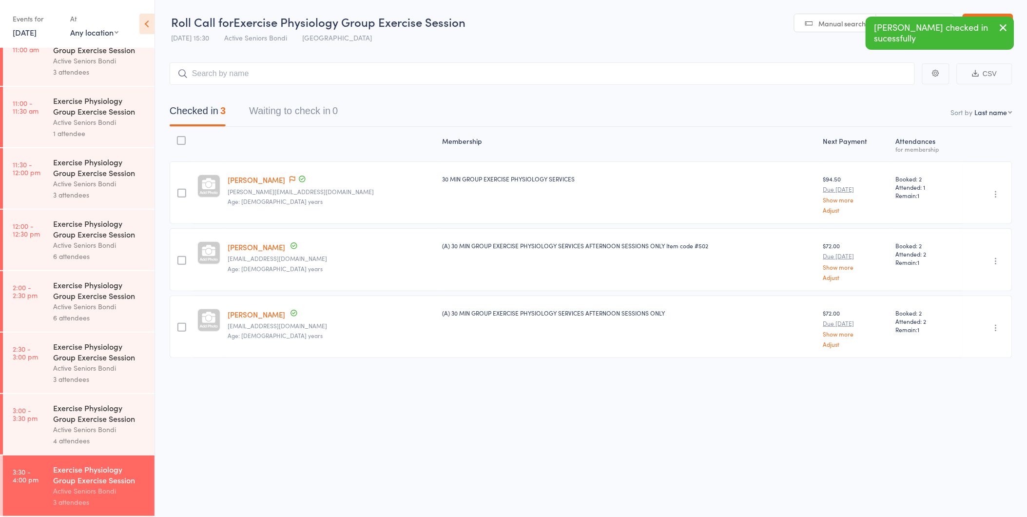
click at [58, 426] on div "Active Seniors Bondi" at bounding box center [99, 429] width 93 height 11
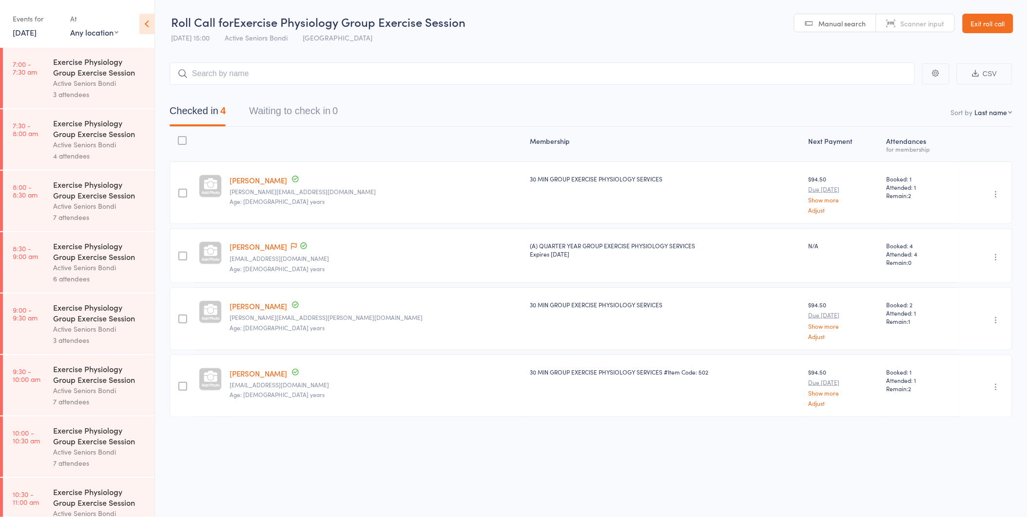
click at [985, 25] on link "Exit roll call" at bounding box center [988, 23] width 51 height 19
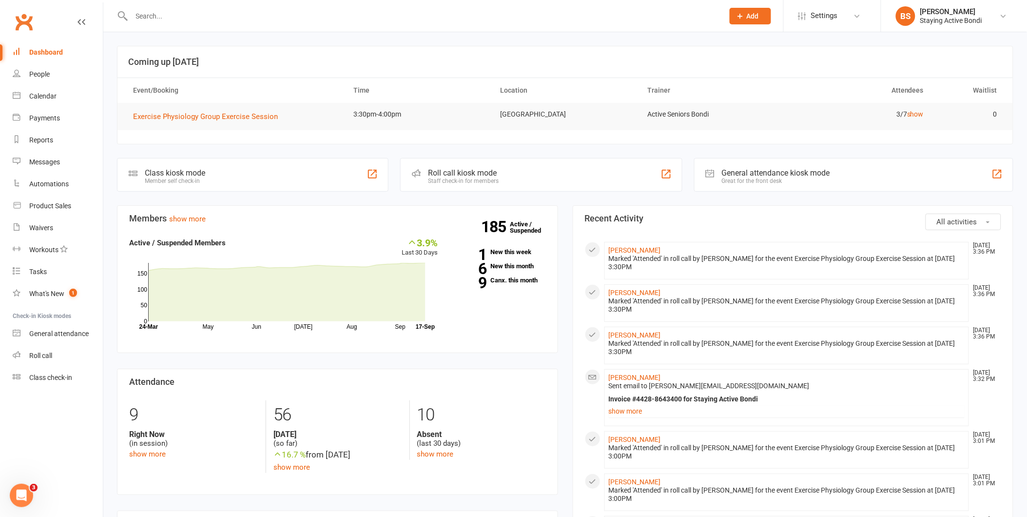
click at [151, 18] on input "text" at bounding box center [423, 16] width 588 height 14
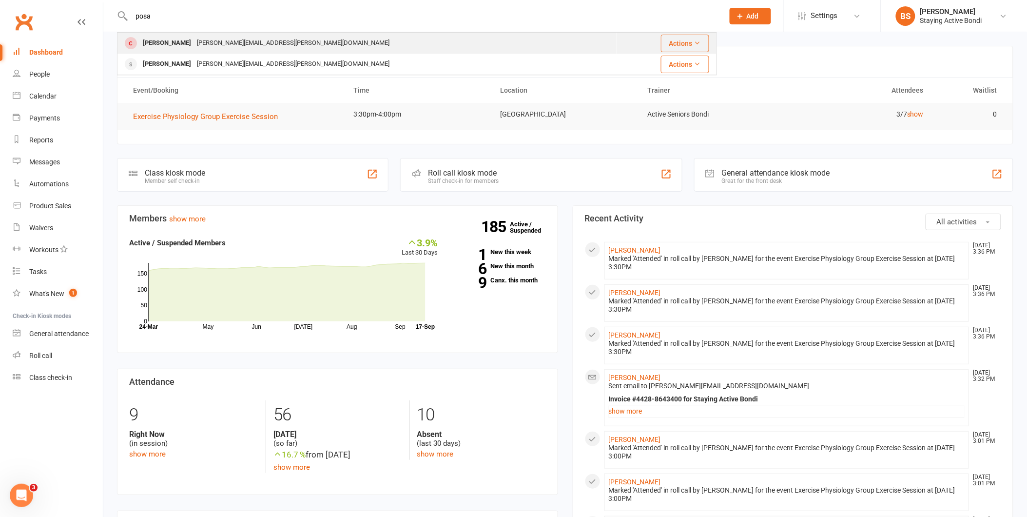
type input "posa"
click at [166, 41] on div "[PERSON_NAME]" at bounding box center [167, 43] width 54 height 14
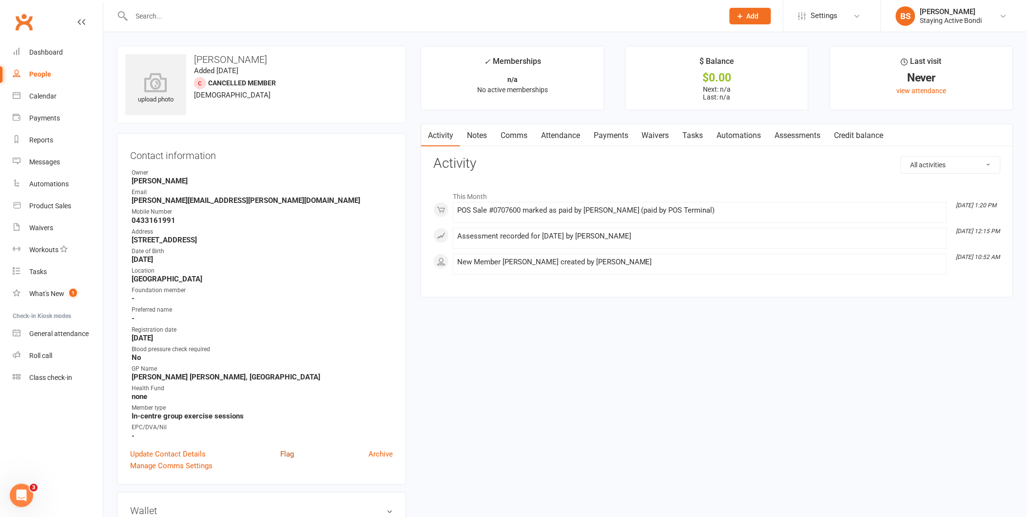
click at [289, 448] on link "Flag" at bounding box center [287, 454] width 14 height 12
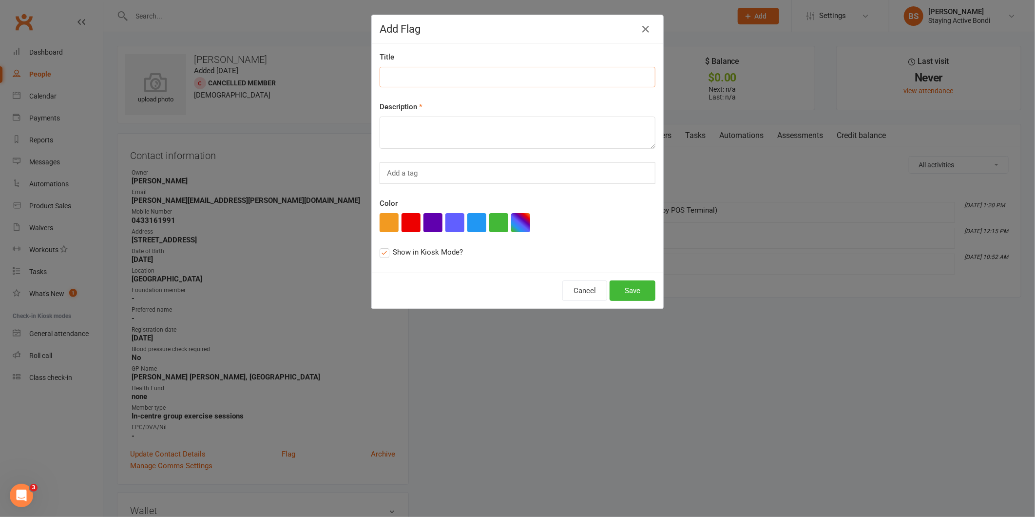
click at [398, 74] on input at bounding box center [518, 77] width 276 height 20
type input "new ct"
click at [393, 120] on textarea at bounding box center [518, 132] width 276 height 32
type textarea "goals: upper and lower body strength, balance and core"
click at [624, 293] on button "Save" at bounding box center [633, 290] width 46 height 20
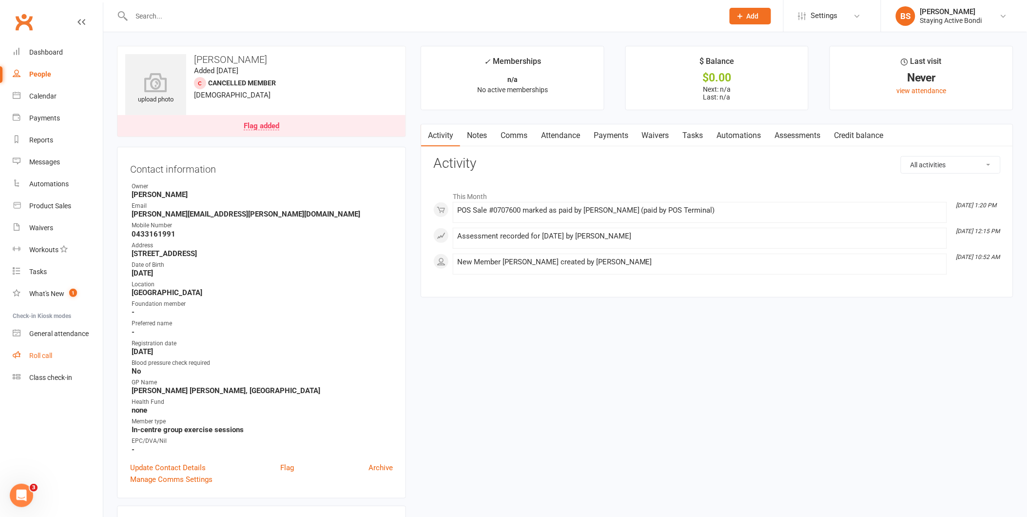
click at [44, 348] on link "Roll call" at bounding box center [58, 356] width 90 height 22
